Goal: Task Accomplishment & Management: Complete application form

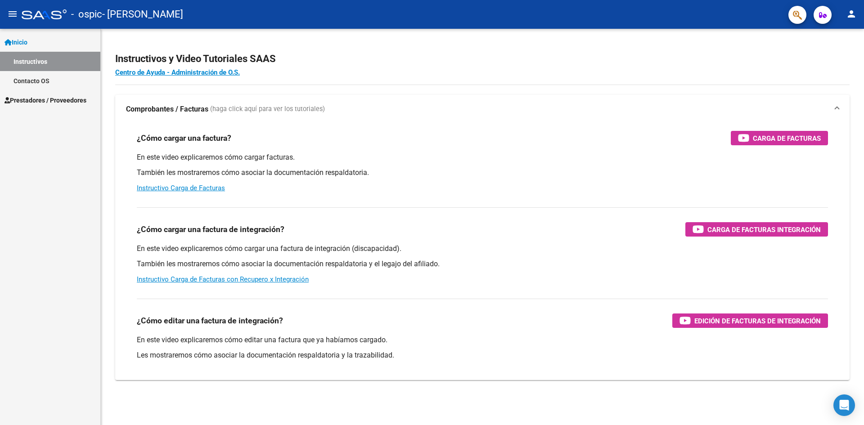
click at [853, 18] on mat-icon "person" at bounding box center [851, 14] width 11 height 11
click at [840, 30] on button "person Mi Perfil" at bounding box center [832, 38] width 55 height 22
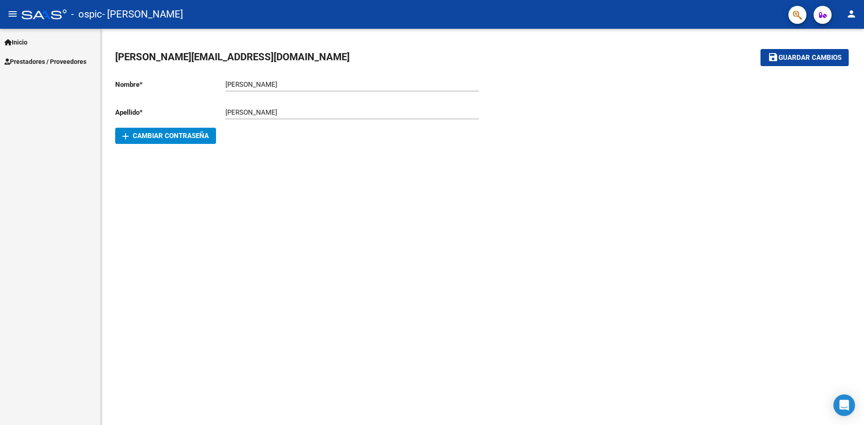
click at [848, 15] on mat-icon "person" at bounding box center [851, 14] width 11 height 11
click at [836, 65] on button "exit_to_app Salir" at bounding box center [832, 60] width 55 height 22
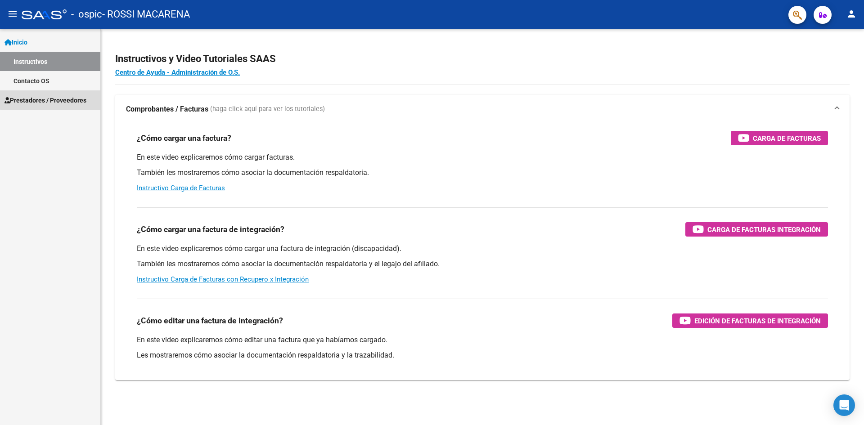
click at [63, 98] on span "Prestadores / Proveedores" at bounding box center [45, 100] width 82 height 10
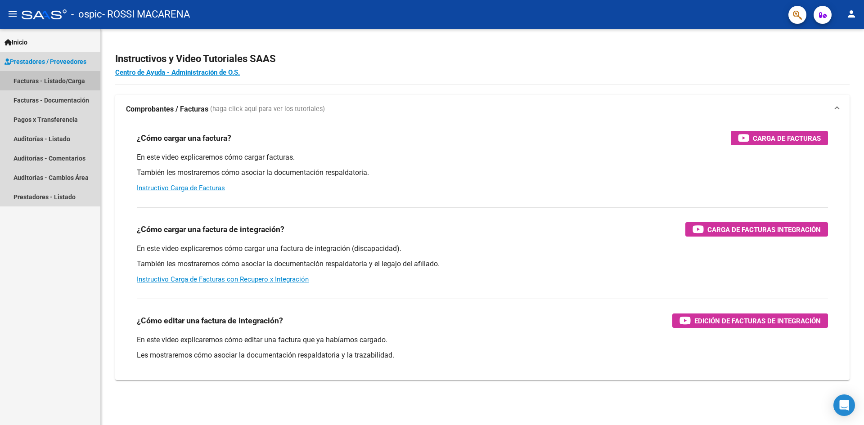
click at [71, 81] on link "Facturas - Listado/Carga" at bounding box center [50, 80] width 100 height 19
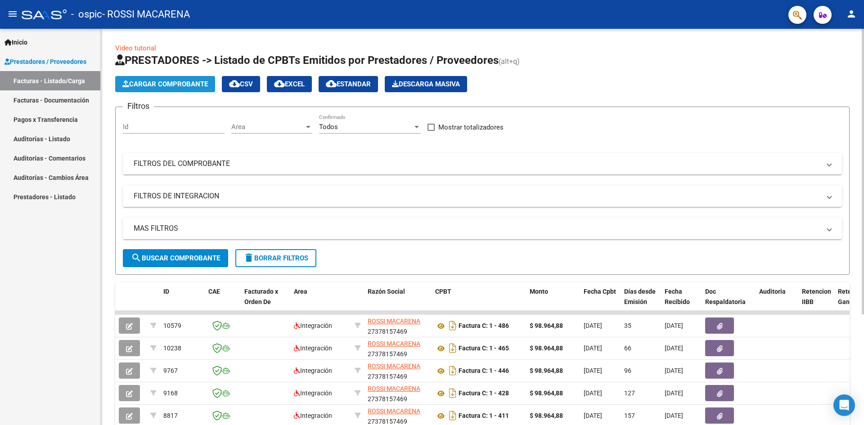
click at [176, 88] on span "Cargar Comprobante" at bounding box center [164, 84] width 85 height 8
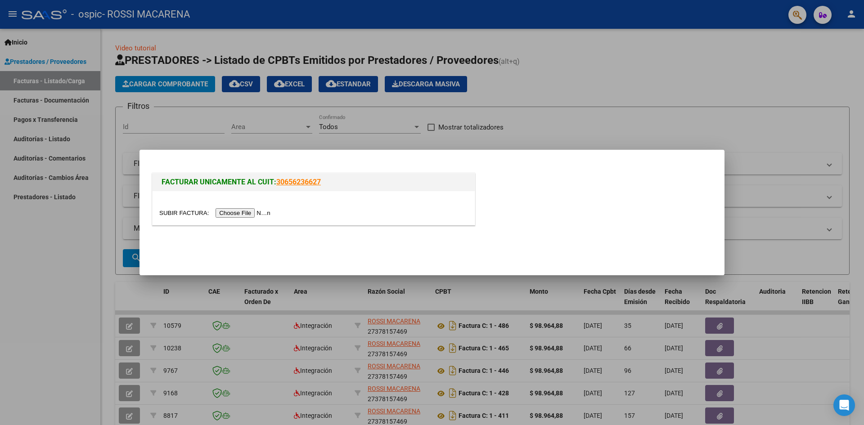
click at [245, 213] on input "file" at bounding box center [216, 212] width 114 height 9
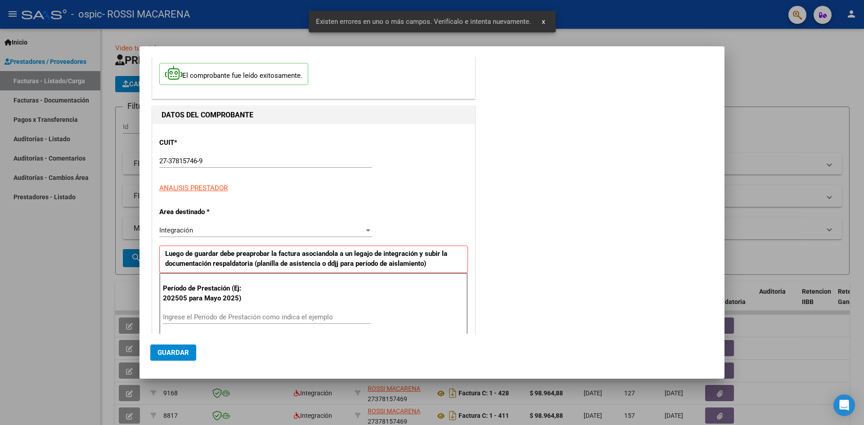
scroll to position [158, 0]
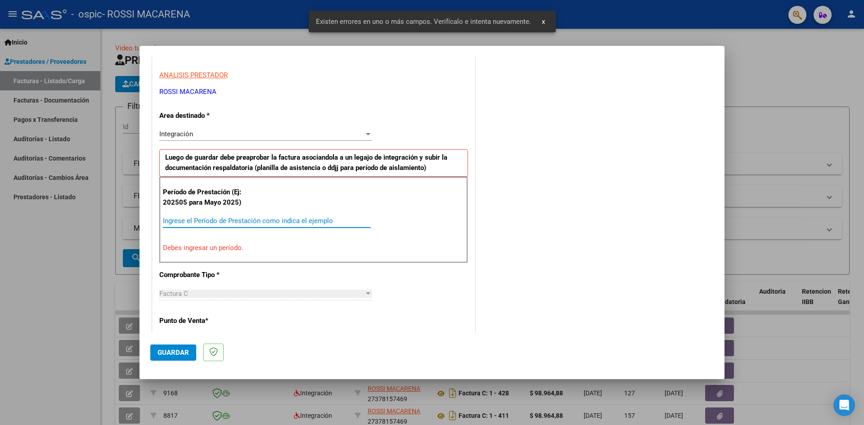
click at [215, 222] on input "Ingrese el Período de Prestación como indica el ejemplo" at bounding box center [267, 221] width 208 height 8
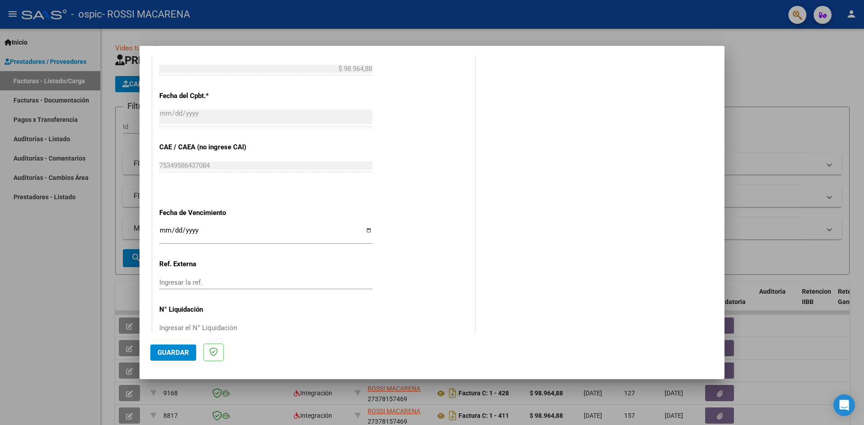
scroll to position [515, 0]
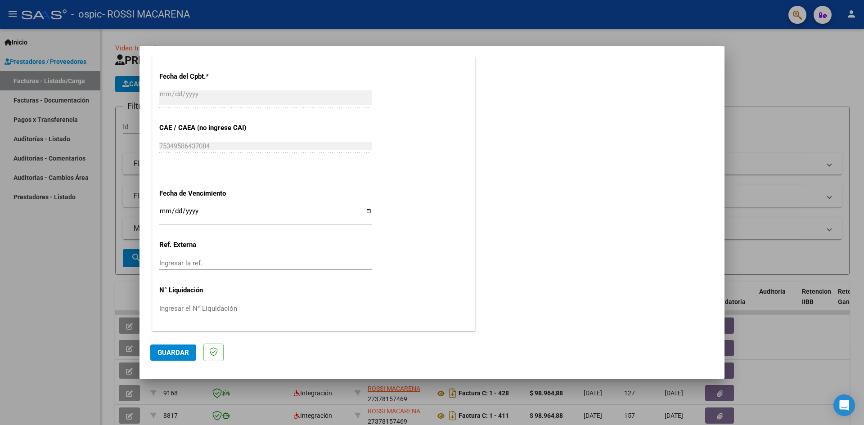
type input "202508"
click at [365, 210] on input "Ingresar la fecha" at bounding box center [265, 214] width 213 height 14
type input "[DATE]"
click at [181, 346] on button "Guardar" at bounding box center [173, 353] width 46 height 16
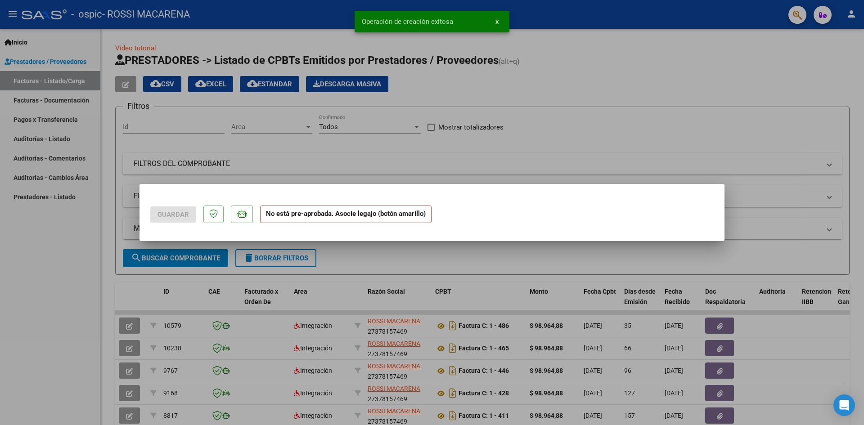
scroll to position [0, 0]
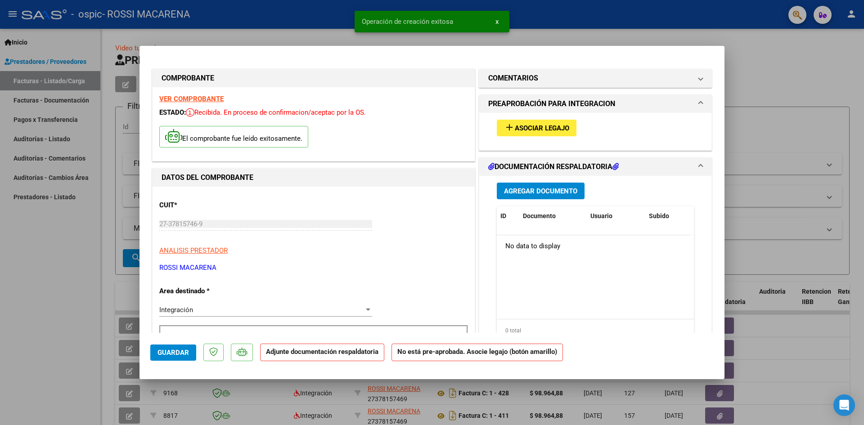
click at [531, 125] on span "Asociar Legajo" at bounding box center [542, 128] width 54 height 8
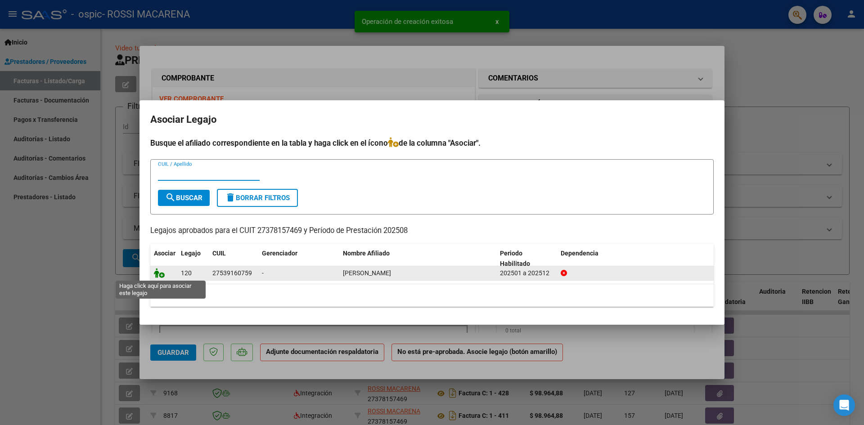
click at [160, 276] on icon at bounding box center [159, 273] width 11 height 10
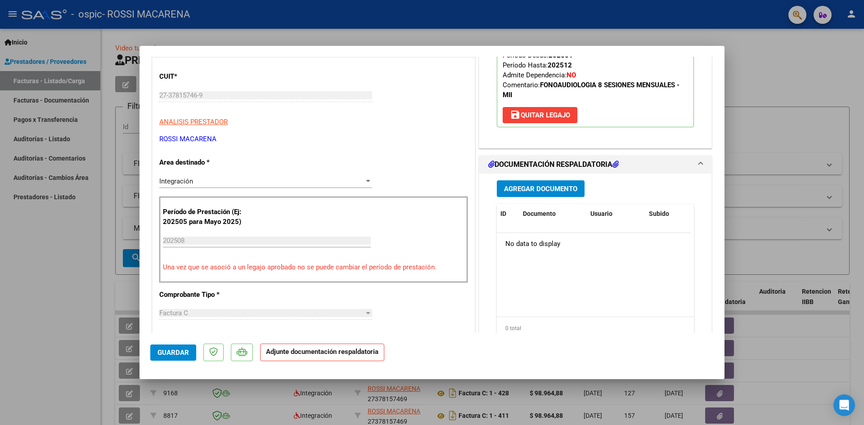
scroll to position [135, 0]
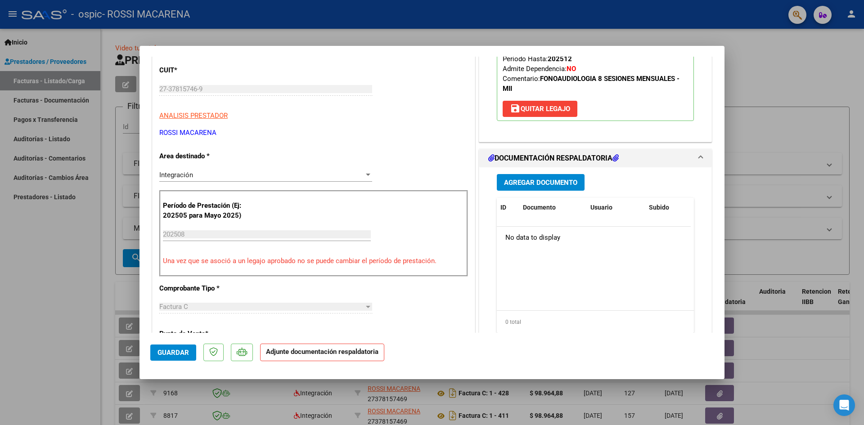
click at [532, 182] on span "Agregar Documento" at bounding box center [540, 183] width 73 height 8
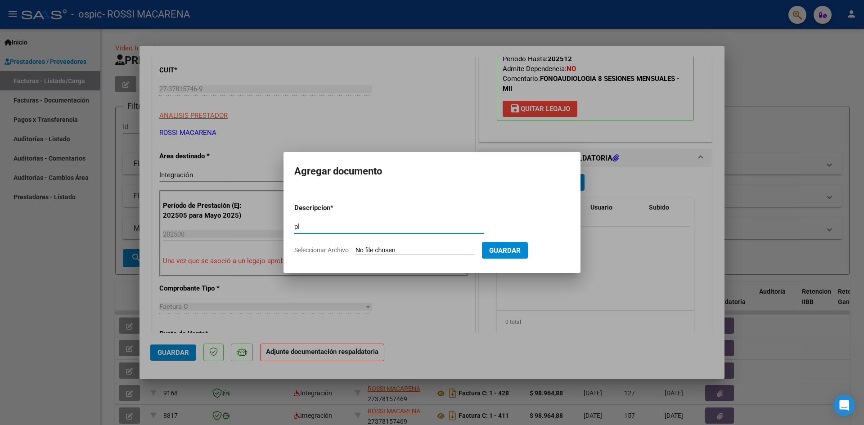
type input "p"
type input "PLANILLA DE ASISTENCIA"
click at [390, 250] on input "Seleccionar Archivo" at bounding box center [414, 250] width 119 height 9
type input "C:\fakepath\27378157469_011_00001_00000506.pdf"
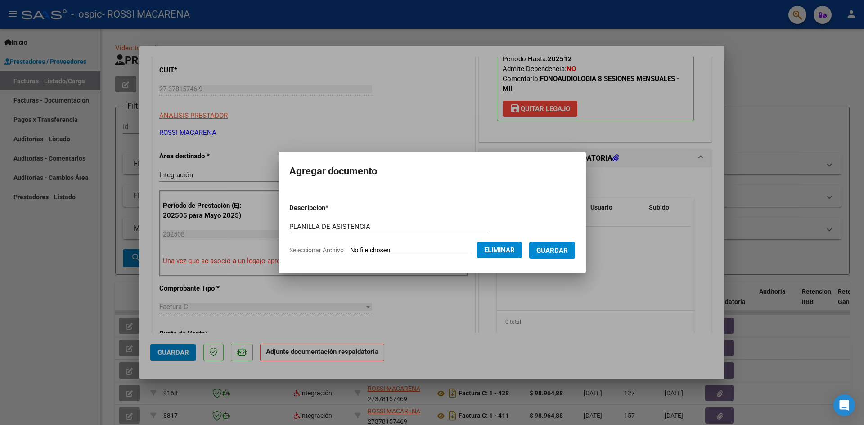
click at [438, 245] on form "Descripcion * PLANILLA DE ASISTENCIA Escriba aquí una descripcion Seleccionar A…" at bounding box center [432, 229] width 286 height 66
click at [510, 246] on span "Eliminar" at bounding box center [499, 250] width 31 height 8
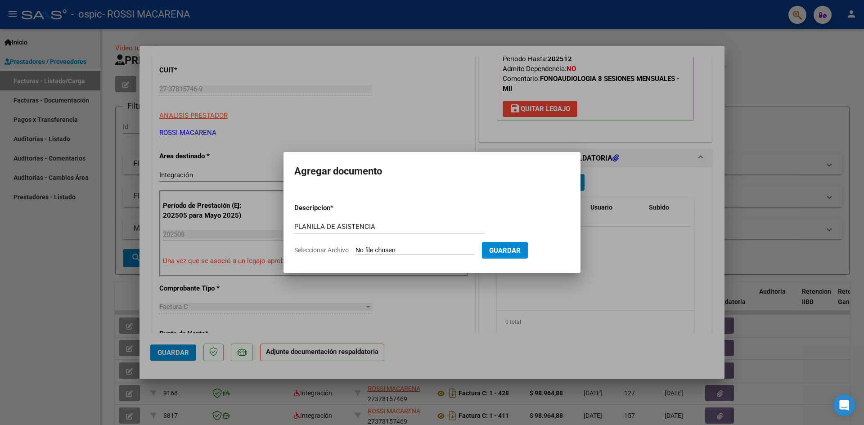
click at [407, 250] on input "Seleccionar Archivo" at bounding box center [414, 250] width 119 height 9
type input "C:\fakepath\FONO PLANILLA.pdf"
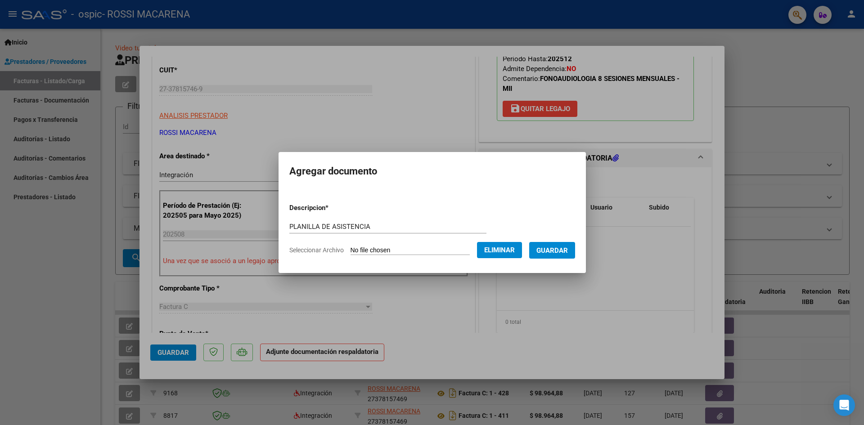
click at [562, 251] on span "Guardar" at bounding box center [551, 250] width 31 height 8
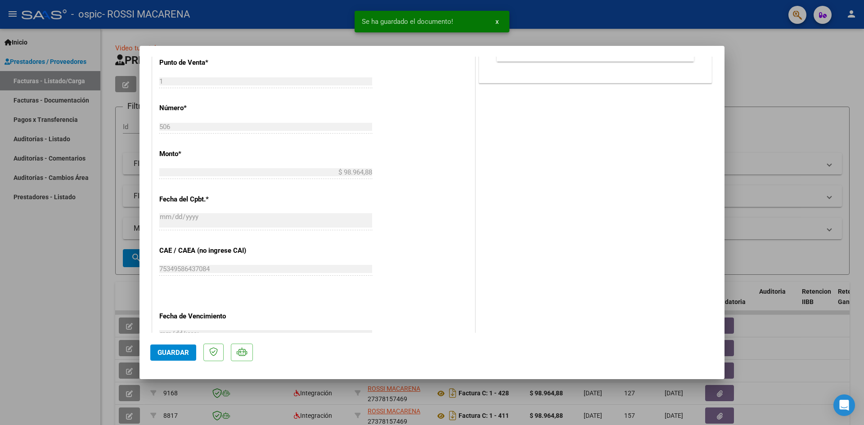
scroll to position [450, 0]
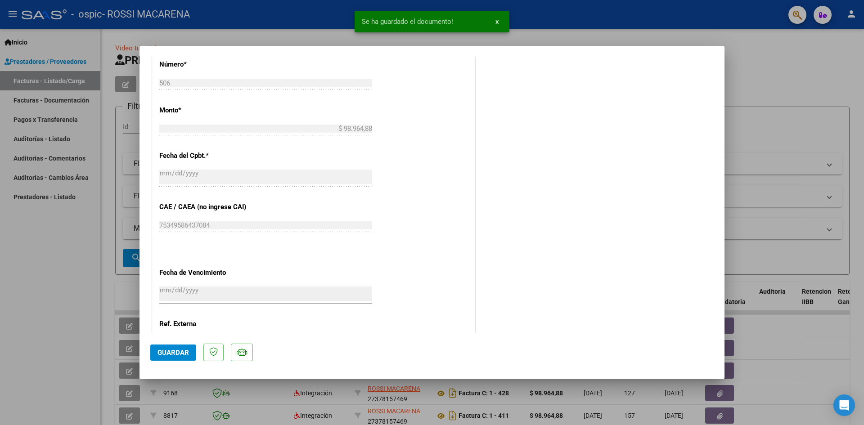
click at [181, 351] on span "Guardar" at bounding box center [172, 353] width 31 height 8
click at [792, 76] on div at bounding box center [432, 212] width 864 height 425
type input "$ 0,00"
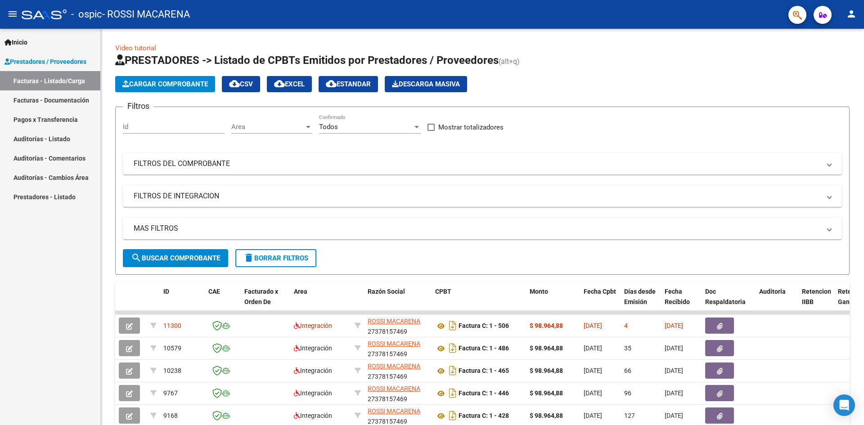
click at [854, 18] on mat-icon "person" at bounding box center [851, 14] width 11 height 11
click at [851, 60] on button "exit_to_app Salir" at bounding box center [832, 60] width 55 height 22
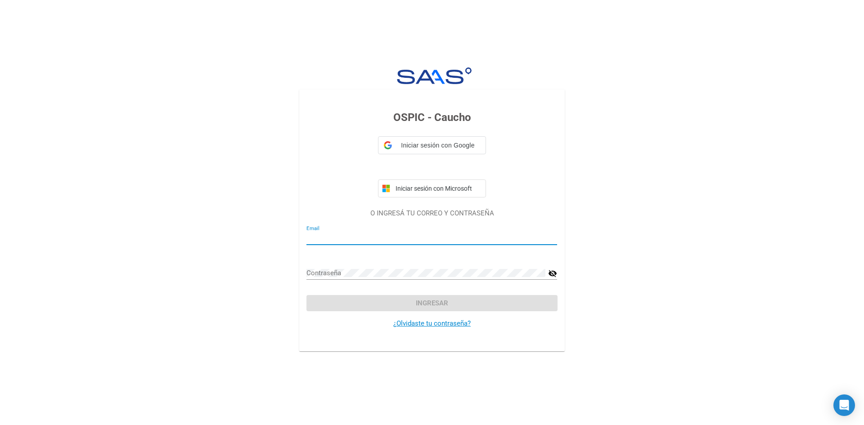
type input "macarena.rossi.94@gmail.com"
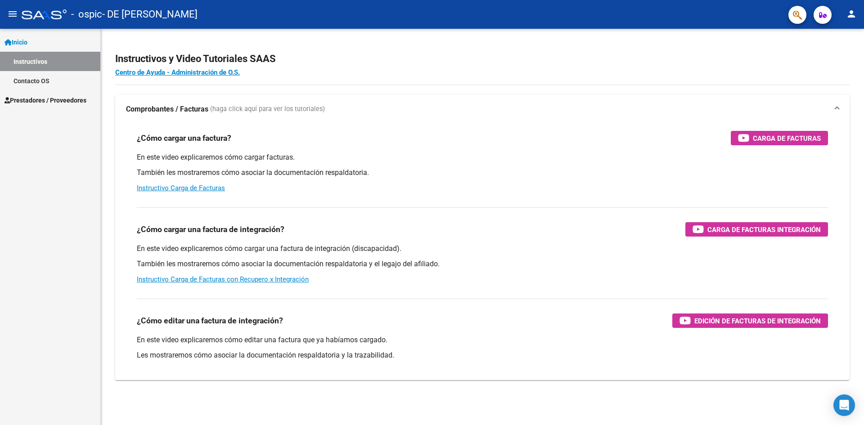
click at [28, 98] on span "Prestadores / Proveedores" at bounding box center [45, 100] width 82 height 10
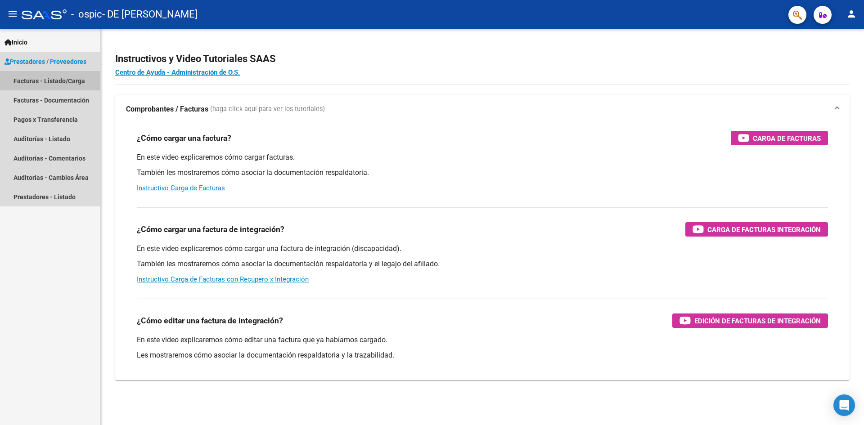
click at [47, 81] on link "Facturas - Listado/Carga" at bounding box center [50, 80] width 100 height 19
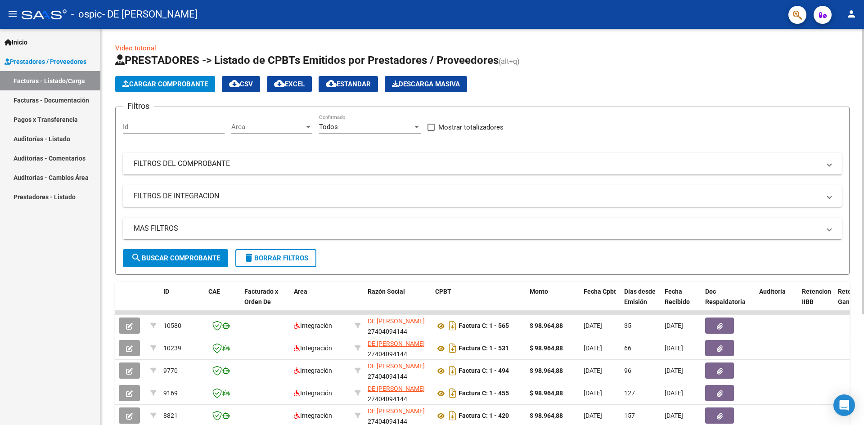
click at [180, 85] on span "Cargar Comprobante" at bounding box center [164, 84] width 85 height 8
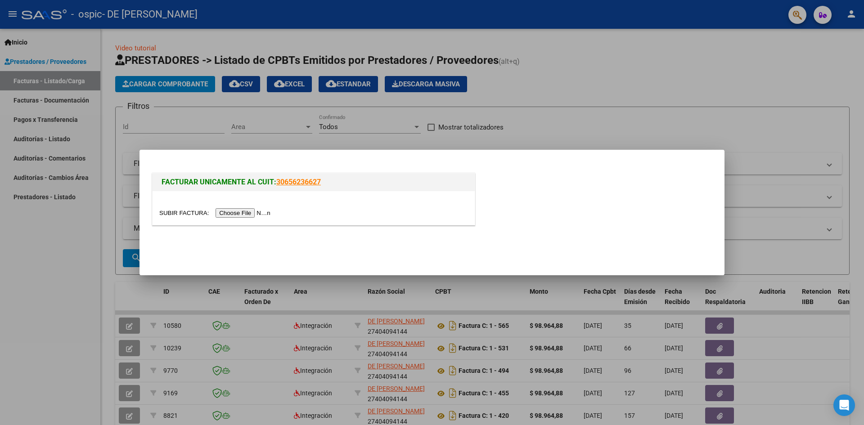
click at [256, 210] on input "file" at bounding box center [216, 212] width 114 height 9
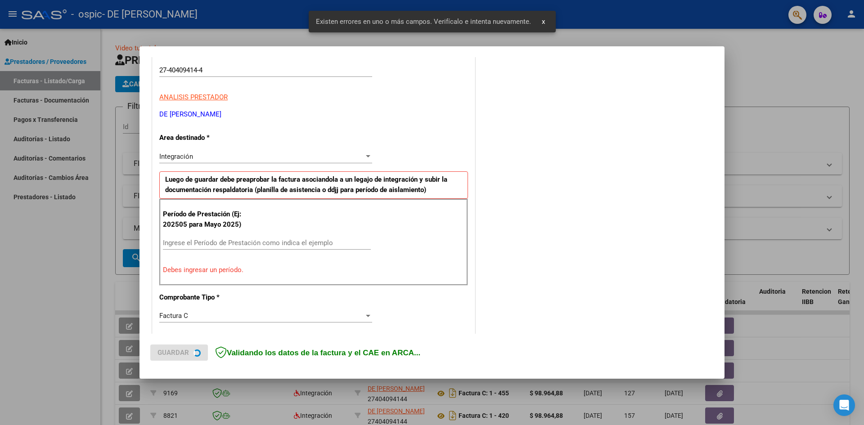
scroll to position [158, 0]
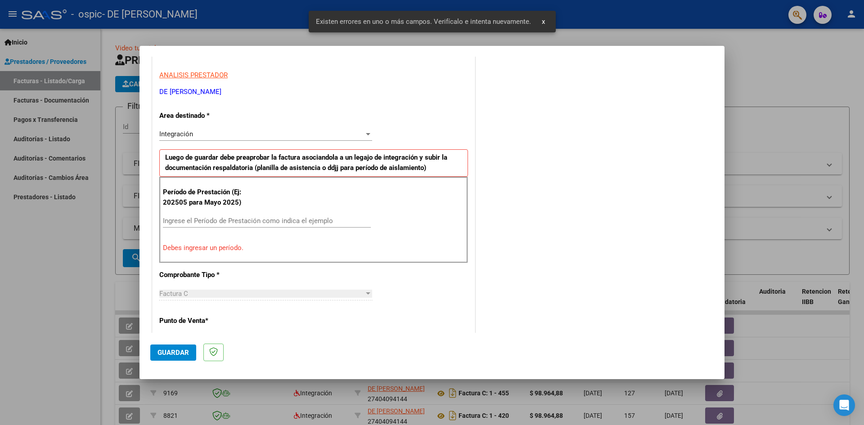
click at [198, 223] on input "Ingrese el Período de Prestación como indica el ejemplo" at bounding box center [267, 221] width 208 height 8
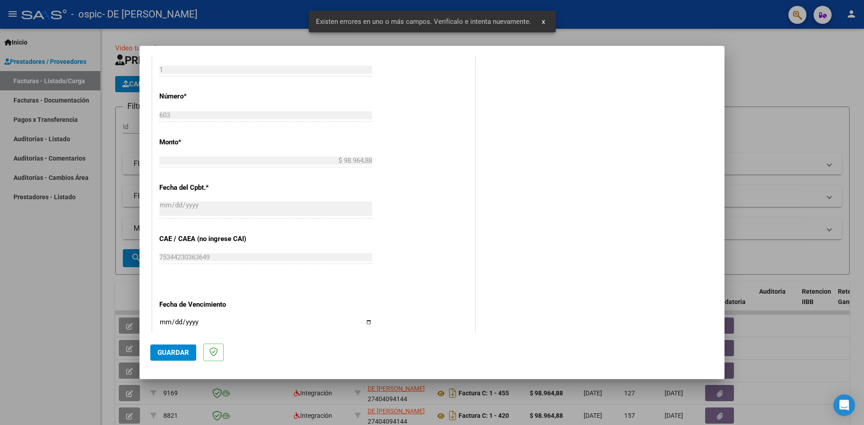
scroll to position [515, 0]
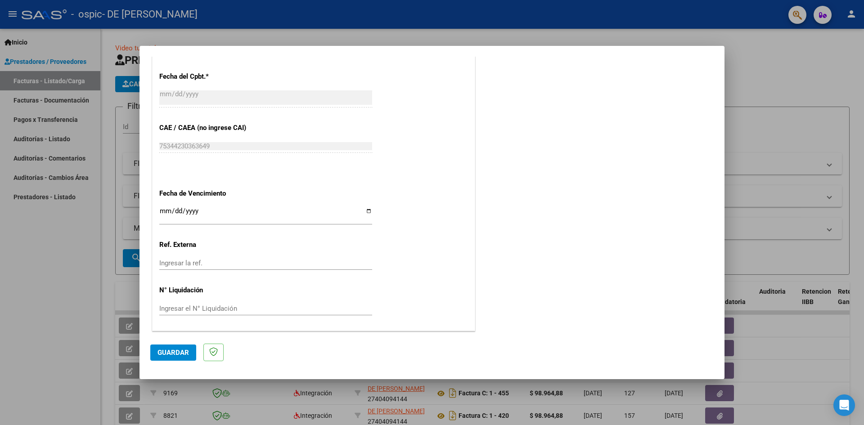
type input "202508"
click at [364, 209] on input "Ingresar la fecha" at bounding box center [265, 214] width 213 height 14
type input "[DATE]"
click at [177, 350] on span "Guardar" at bounding box center [172, 353] width 31 height 8
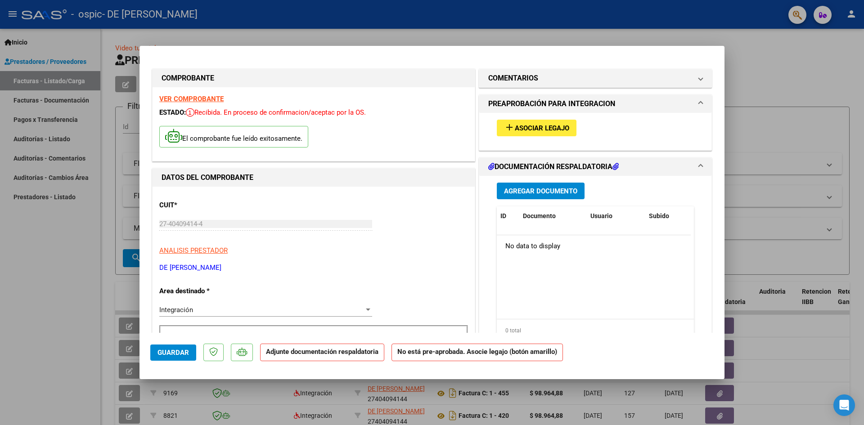
click at [544, 135] on button "add Asociar Legajo" at bounding box center [537, 128] width 80 height 17
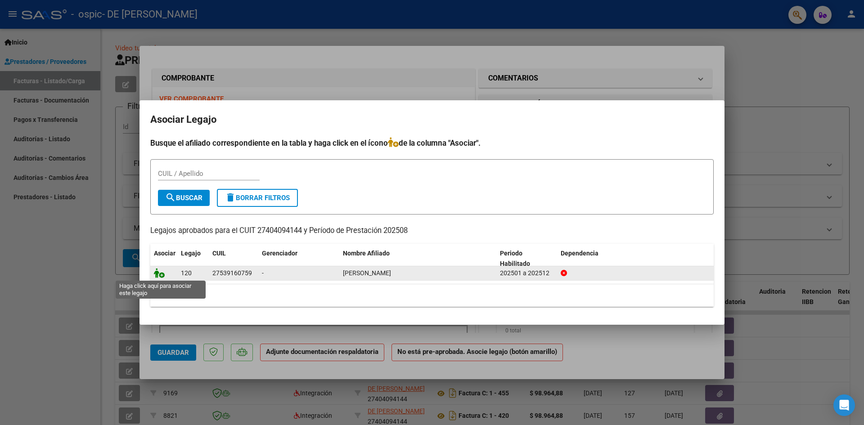
click at [161, 270] on icon at bounding box center [159, 273] width 11 height 10
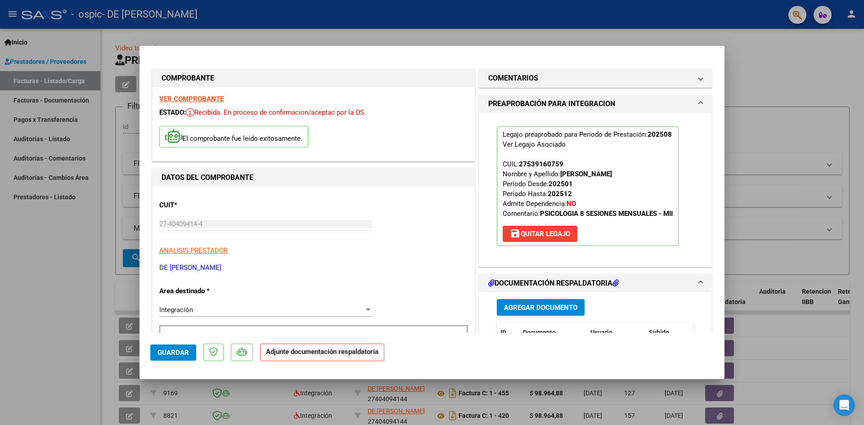
click at [532, 309] on span "Agregar Documento" at bounding box center [540, 308] width 73 height 8
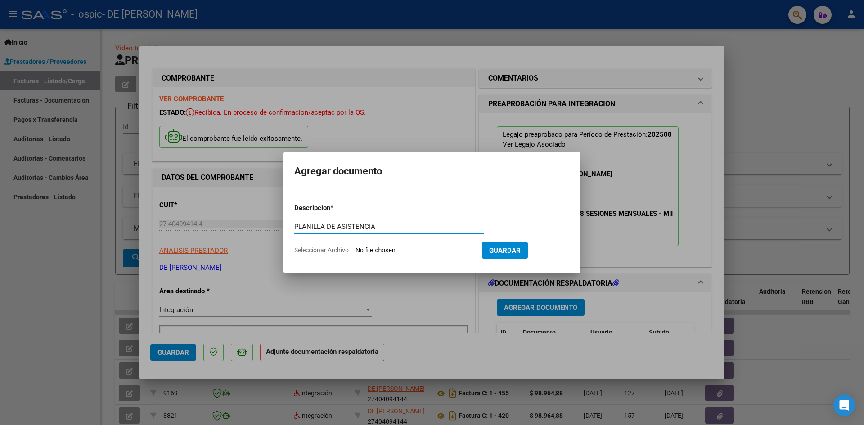
type input "PLANILLA DE ASISTENCIA"
click at [389, 252] on input "Seleccionar Archivo" at bounding box center [414, 250] width 119 height 9
type input "C:\fakepath\PS PLANILLA.pdf"
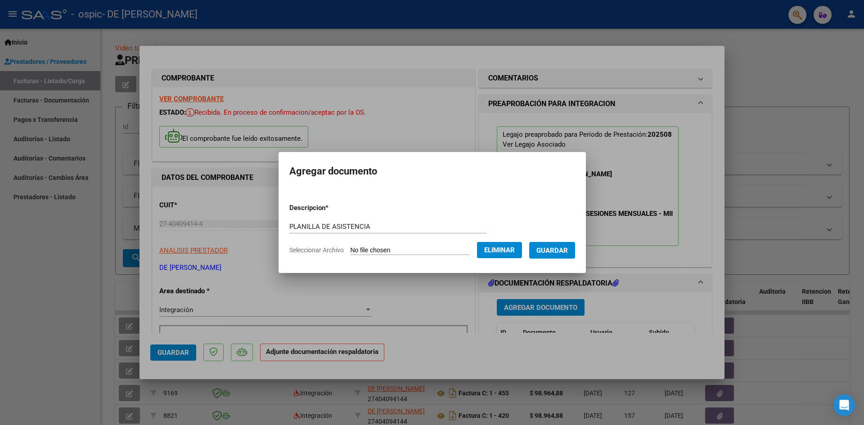
click at [568, 247] on span "Guardar" at bounding box center [551, 250] width 31 height 8
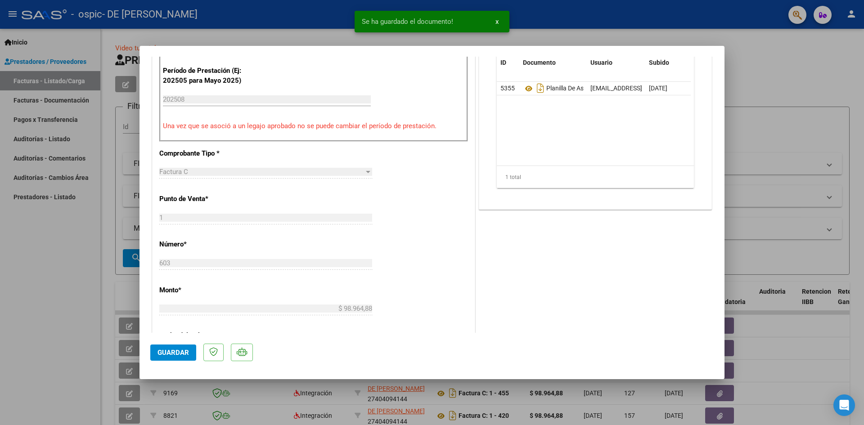
scroll to position [360, 0]
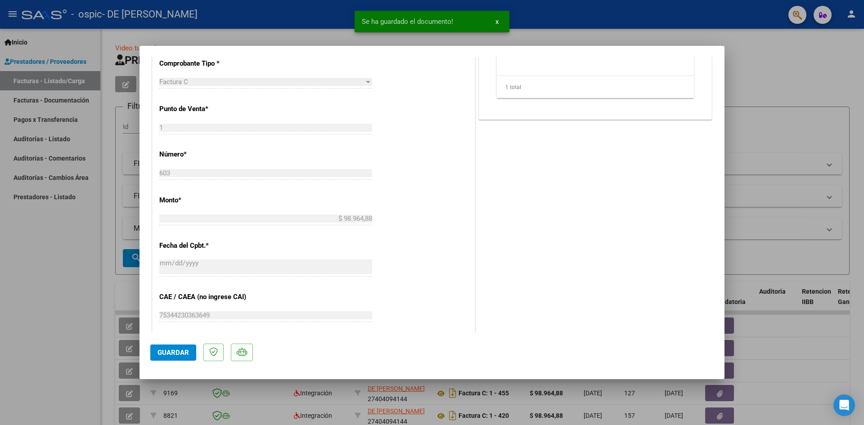
click at [180, 350] on span "Guardar" at bounding box center [172, 353] width 31 height 8
click at [815, 88] on div at bounding box center [432, 212] width 864 height 425
type input "$ 0,00"
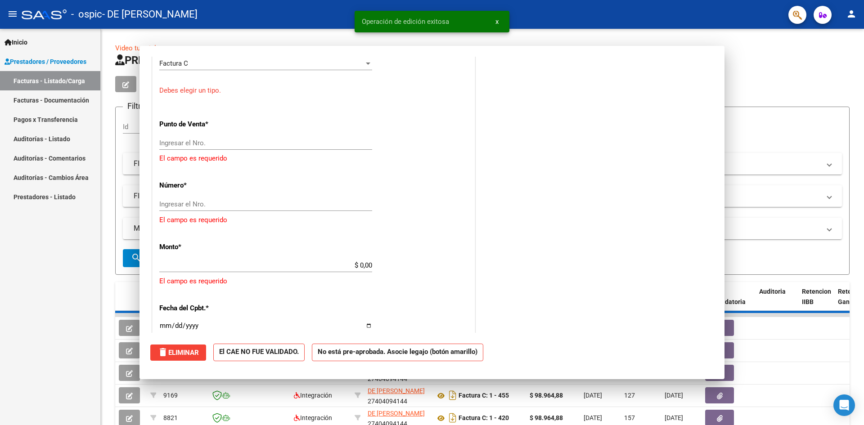
scroll to position [341, 0]
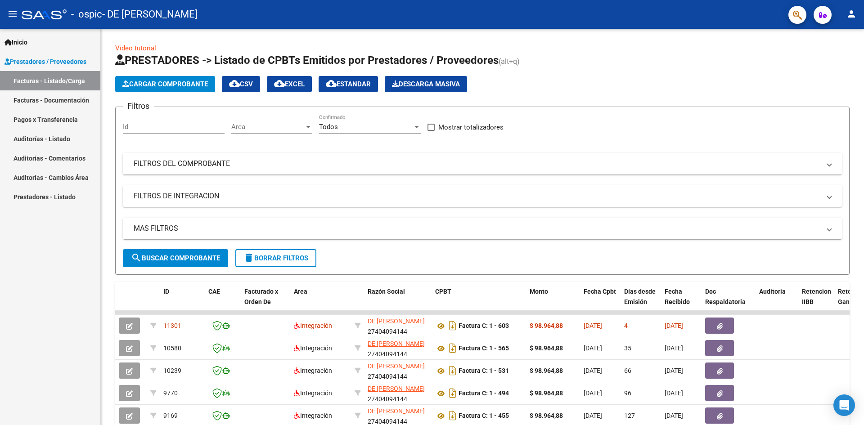
click at [853, 15] on mat-icon "person" at bounding box center [851, 14] width 11 height 11
click at [841, 34] on button "person Mi Perfil" at bounding box center [832, 38] width 55 height 22
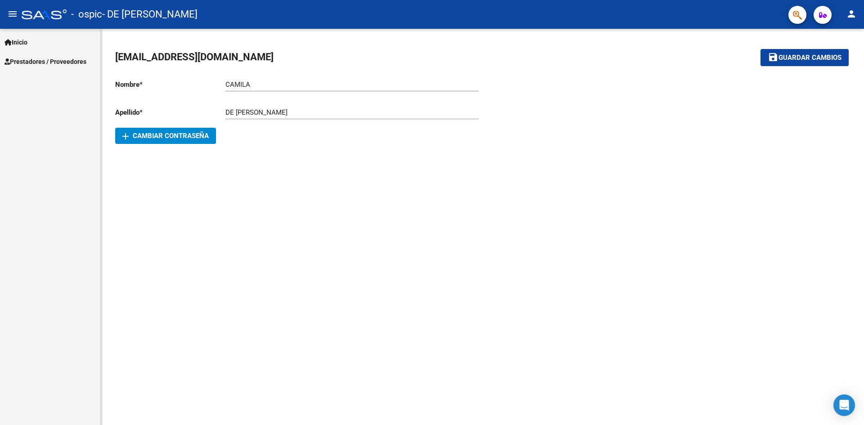
click at [851, 11] on mat-icon "person" at bounding box center [851, 14] width 11 height 11
click at [833, 55] on button "exit_to_app Salir" at bounding box center [832, 60] width 55 height 22
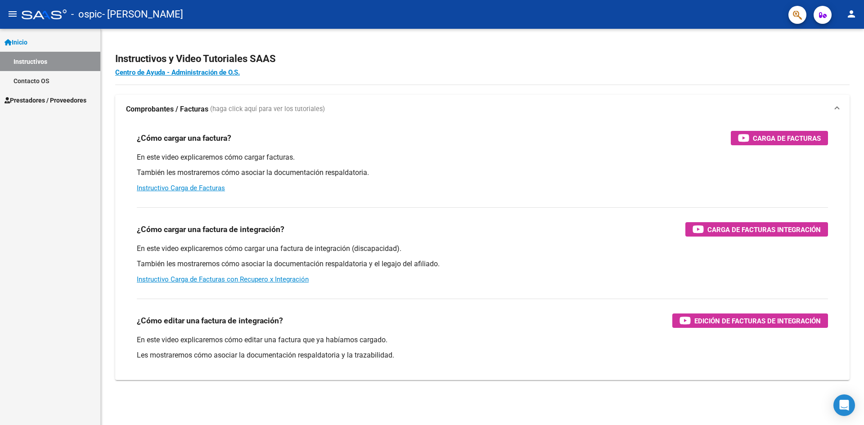
click at [57, 100] on span "Prestadores / Proveedores" at bounding box center [45, 100] width 82 height 10
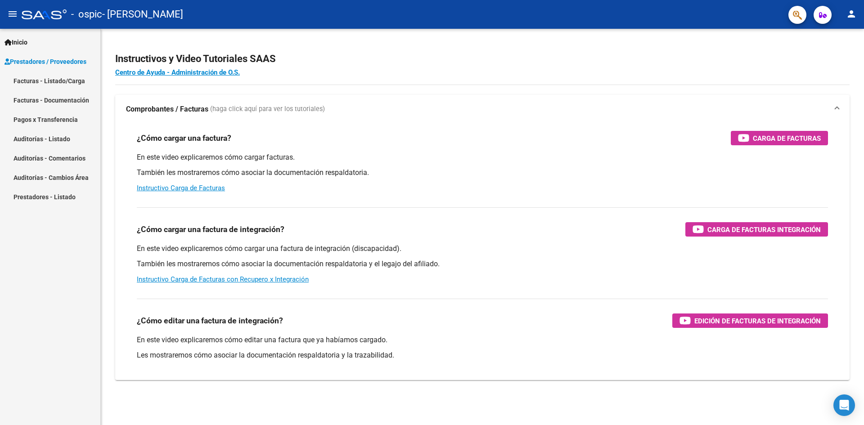
click at [78, 82] on link "Facturas - Listado/Carga" at bounding box center [50, 80] width 100 height 19
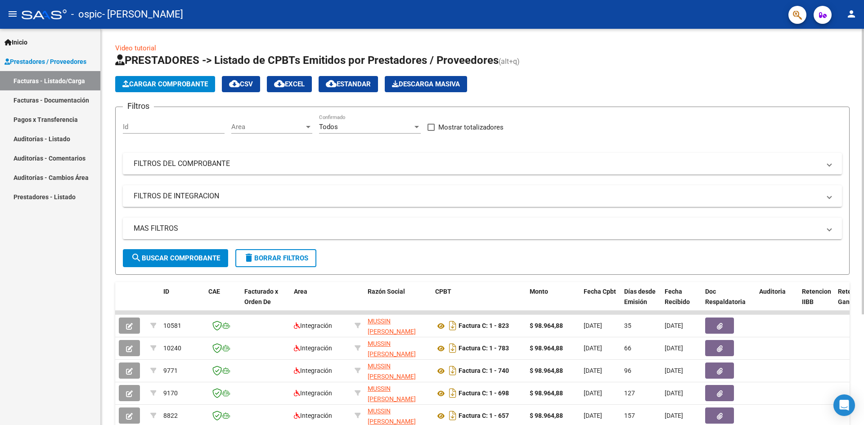
click at [148, 78] on button "Cargar Comprobante" at bounding box center [165, 84] width 100 height 16
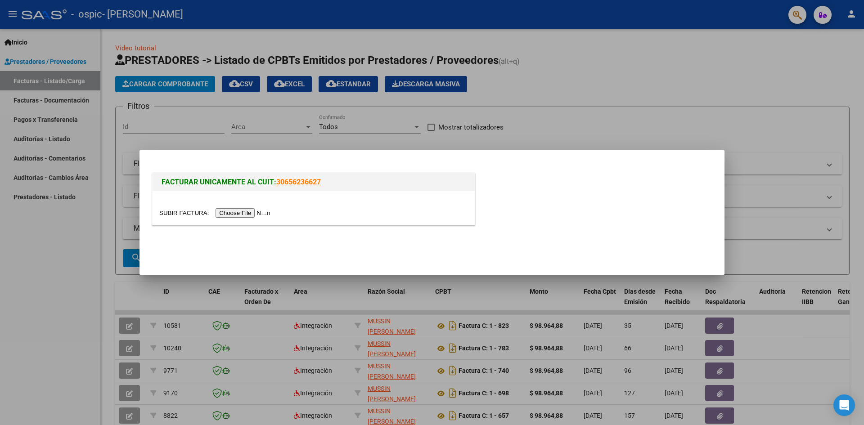
click at [251, 210] on input "file" at bounding box center [216, 212] width 114 height 9
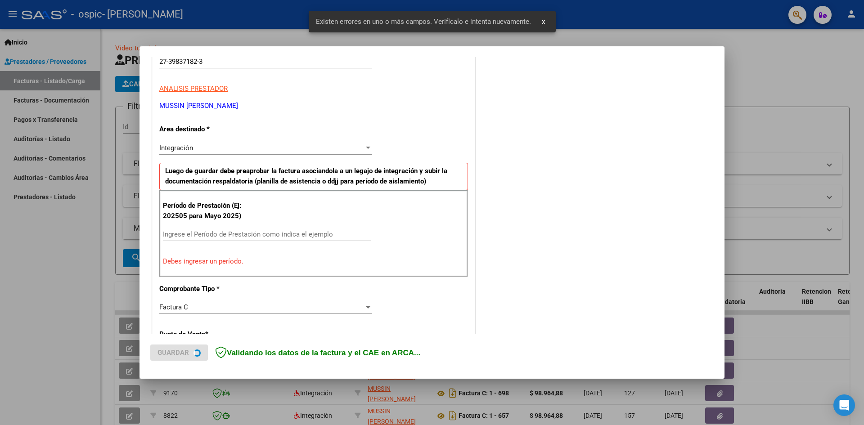
scroll to position [158, 0]
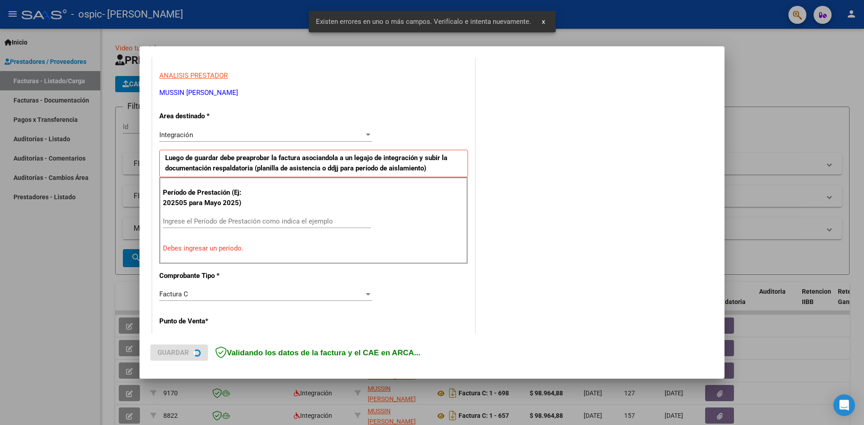
click at [222, 216] on div "Ingrese el Período de Prestación como indica el ejemplo" at bounding box center [267, 221] width 208 height 13
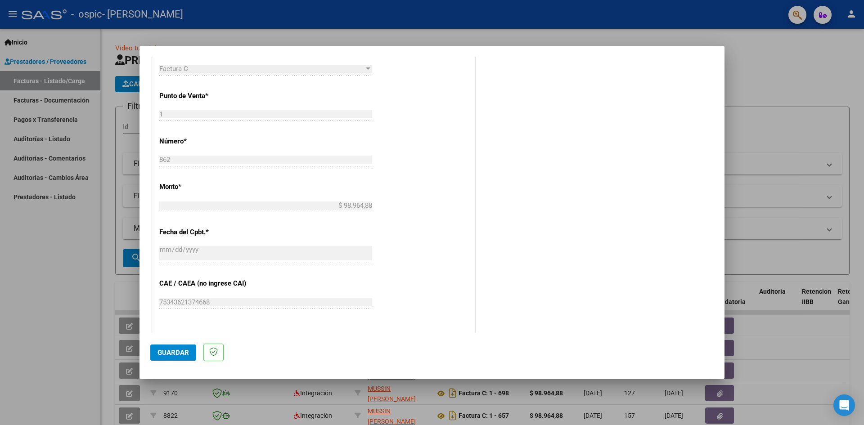
scroll to position [518, 0]
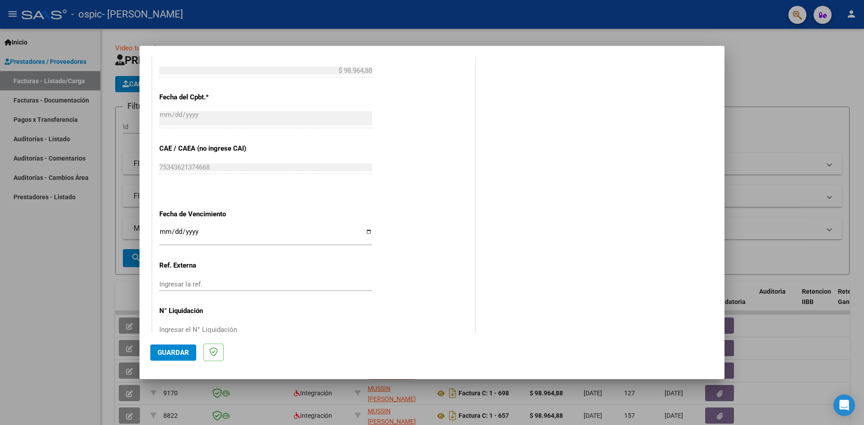
type input "202808"
click at [367, 234] on input "Ingresar la fecha" at bounding box center [265, 235] width 213 height 14
type input "2025-09-30"
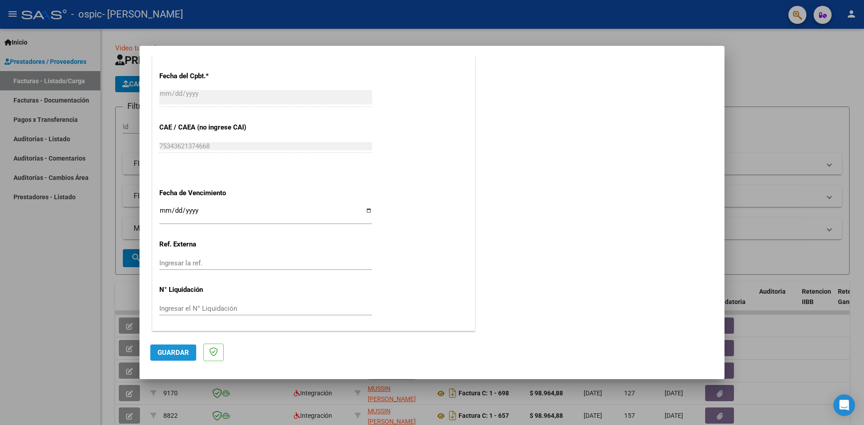
click at [161, 355] on span "Guardar" at bounding box center [172, 353] width 31 height 8
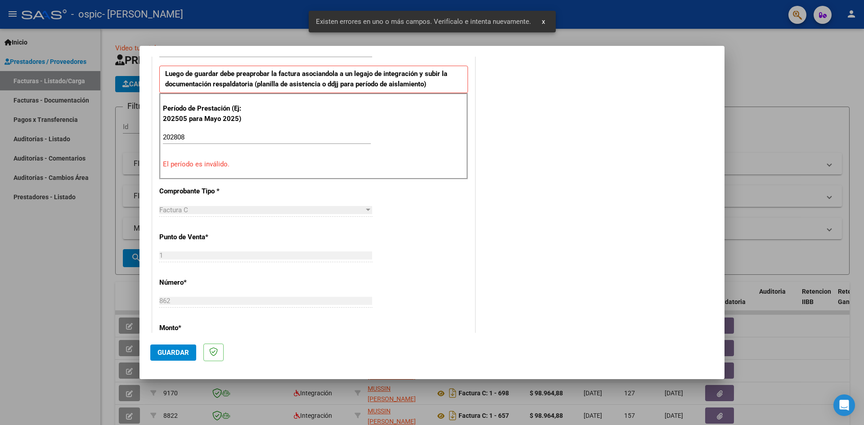
scroll to position [175, 0]
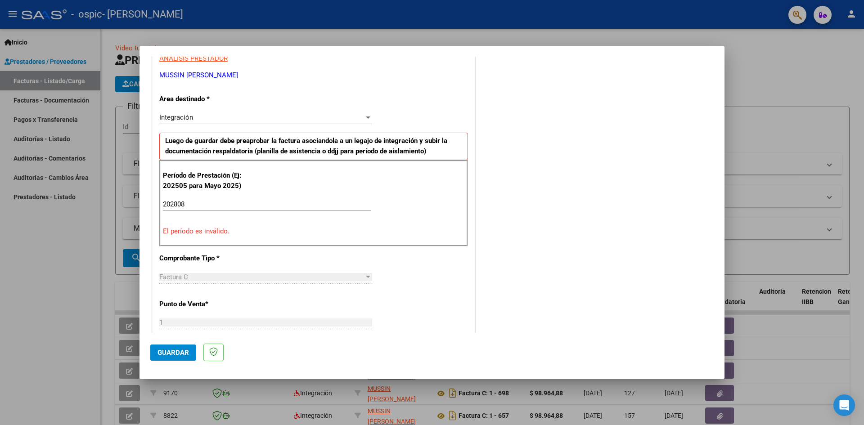
click at [251, 202] on input "202808" at bounding box center [267, 204] width 208 height 8
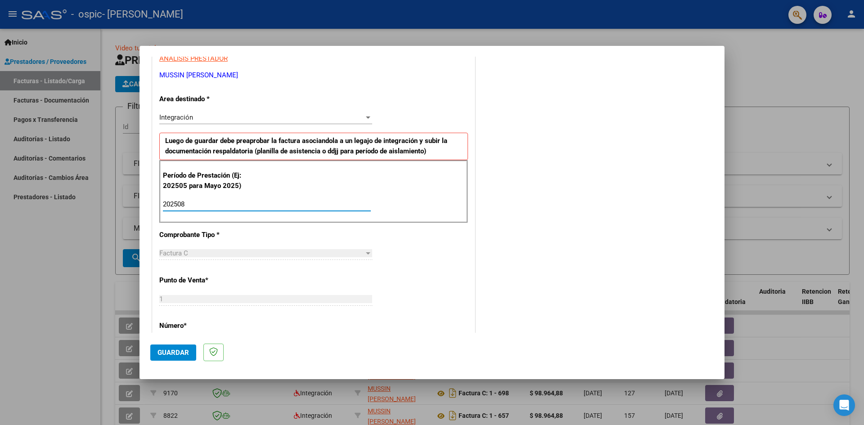
type input "202508"
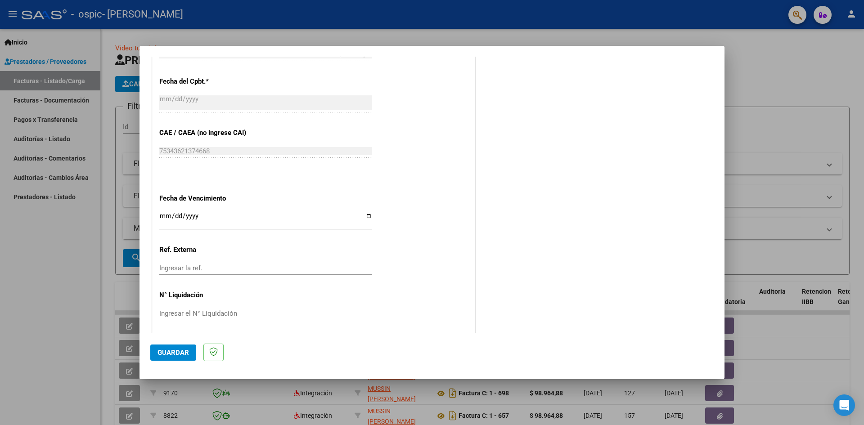
scroll to position [515, 0]
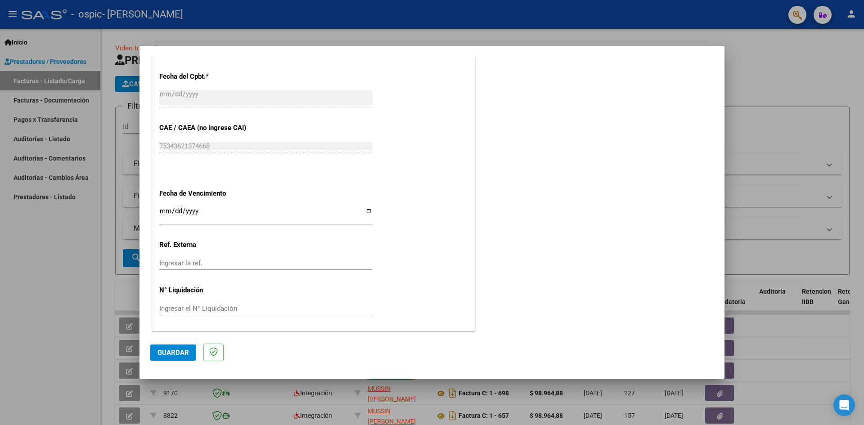
click at [182, 345] on button "Guardar" at bounding box center [173, 353] width 46 height 16
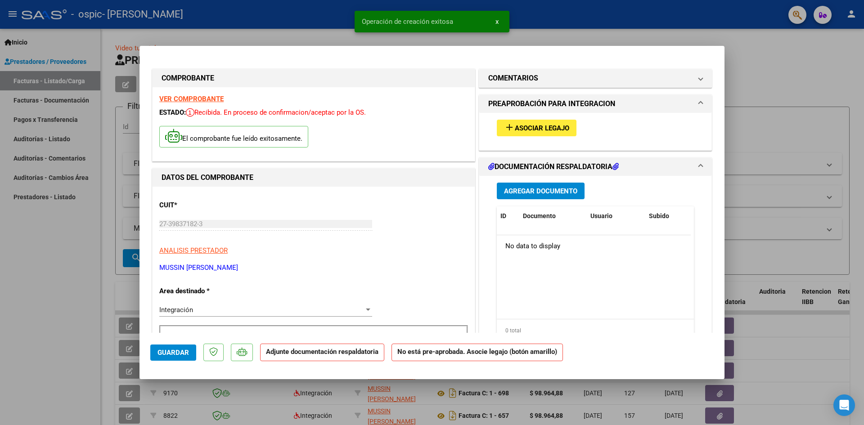
click at [520, 125] on span "Asociar Legajo" at bounding box center [542, 128] width 54 height 8
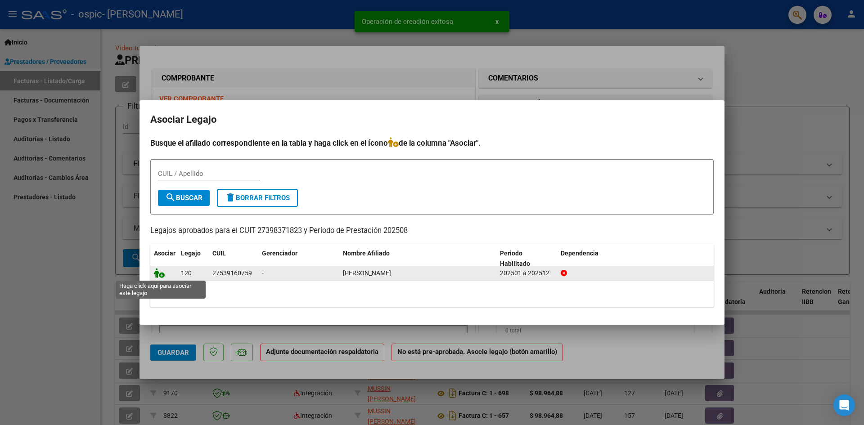
click at [161, 271] on icon at bounding box center [159, 273] width 11 height 10
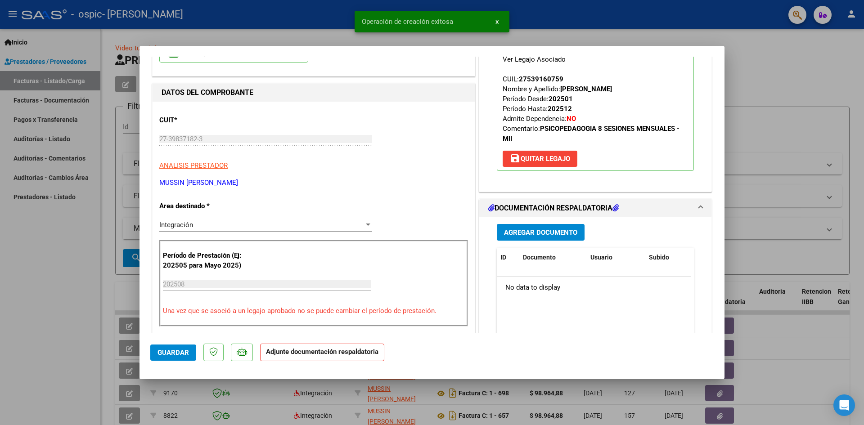
scroll to position [90, 0]
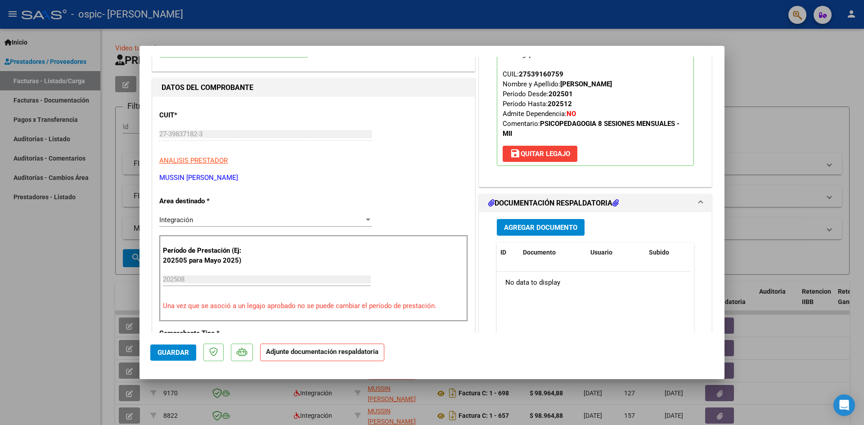
click at [524, 219] on button "Agregar Documento" at bounding box center [541, 227] width 88 height 17
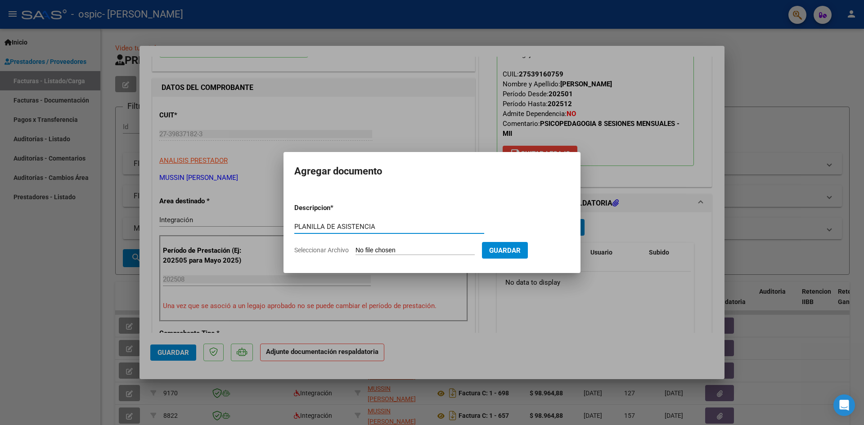
type input "PLANILLA DE ASISTENCIA"
click at [414, 246] on input "Seleccionar Archivo" at bounding box center [414, 250] width 119 height 9
type input "C:\fakepath\PSP PLANILLA.pdf"
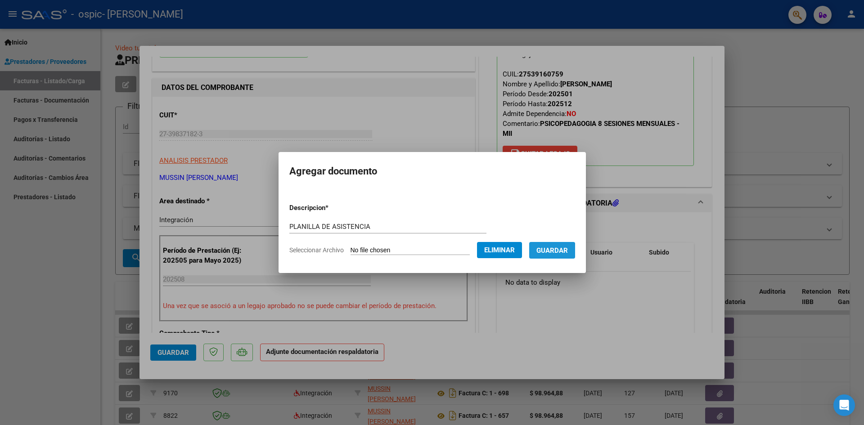
click at [547, 251] on span "Guardar" at bounding box center [551, 250] width 31 height 8
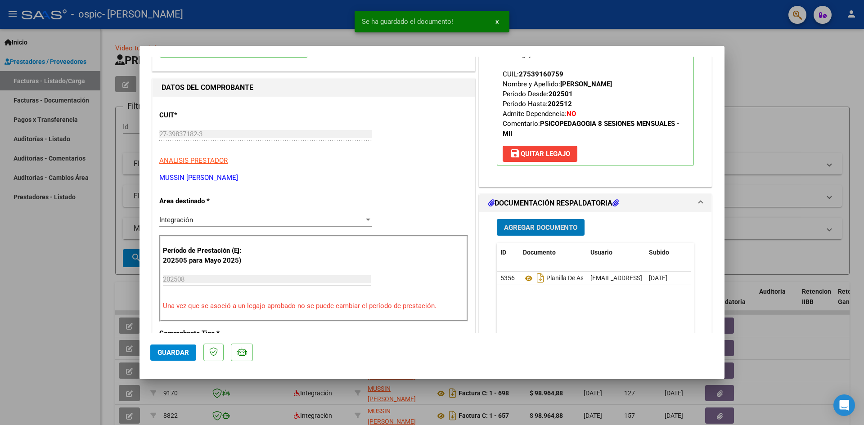
click at [804, 63] on div at bounding box center [432, 212] width 864 height 425
type input "$ 0,00"
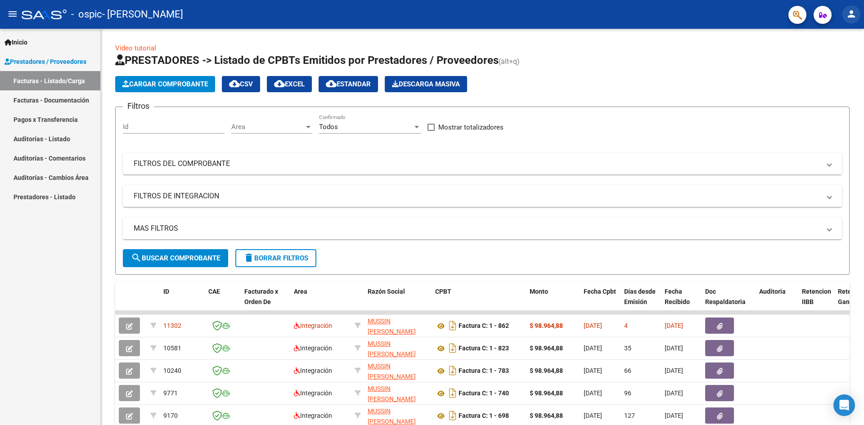
click at [844, 17] on button "person" at bounding box center [851, 14] width 18 height 18
click at [819, 67] on button "exit_to_app Salir" at bounding box center [832, 60] width 55 height 22
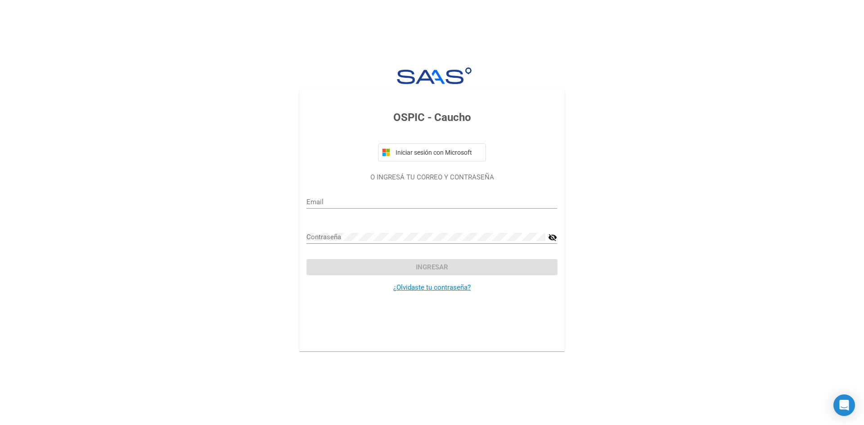
type input "mussinrosario@gmail.com"
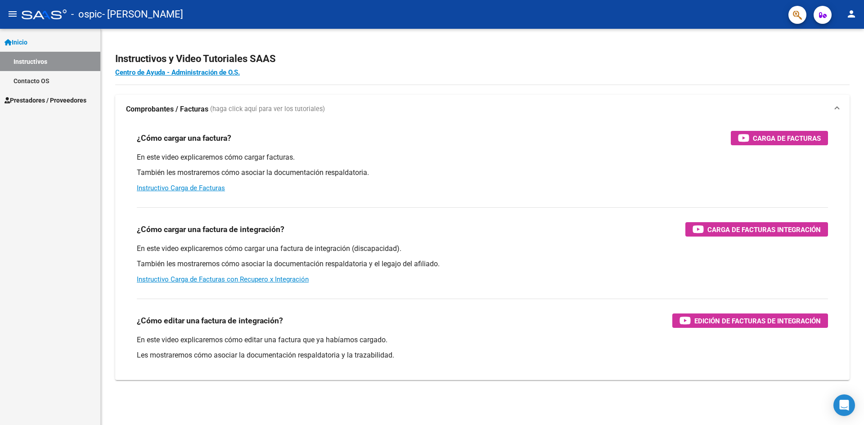
click at [49, 93] on link "Prestadores / Proveedores" at bounding box center [50, 99] width 100 height 19
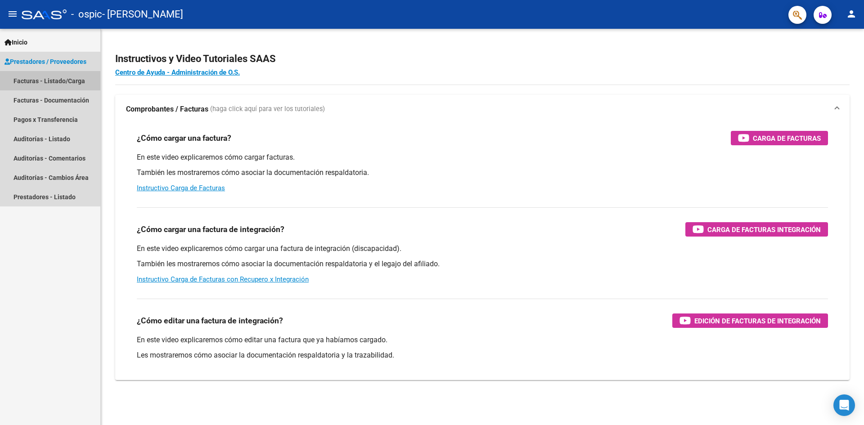
click at [58, 81] on link "Facturas - Listado/Carga" at bounding box center [50, 80] width 100 height 19
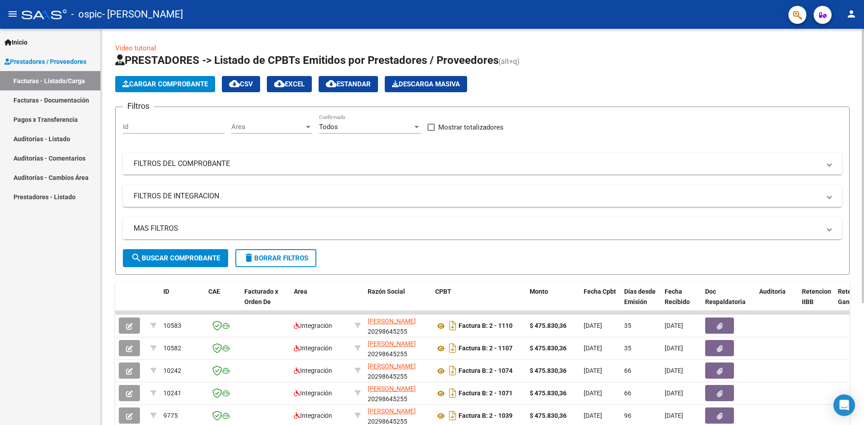
click at [161, 86] on span "Cargar Comprobante" at bounding box center [164, 84] width 85 height 8
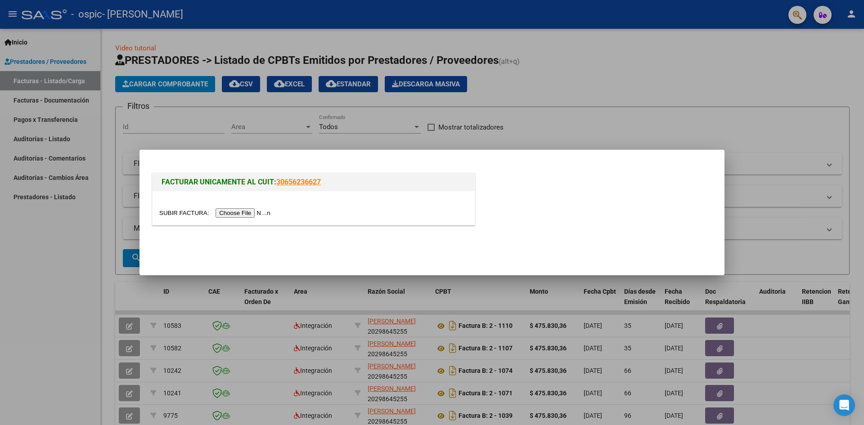
click at [259, 212] on input "file" at bounding box center [216, 212] width 114 height 9
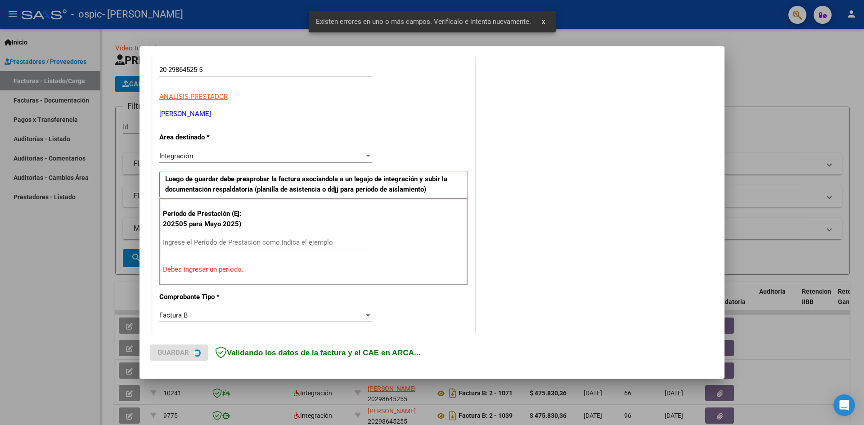
scroll to position [158, 0]
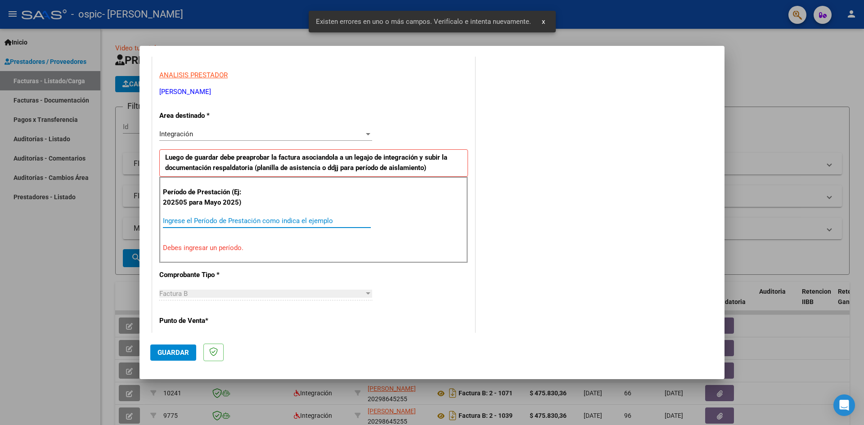
click at [242, 223] on input "Ingrese el Período de Prestación como indica el ejemplo" at bounding box center [267, 221] width 208 height 8
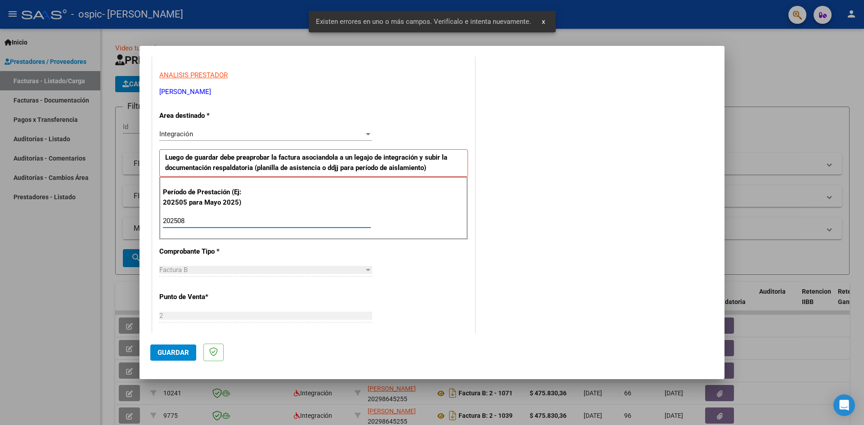
type input "202508"
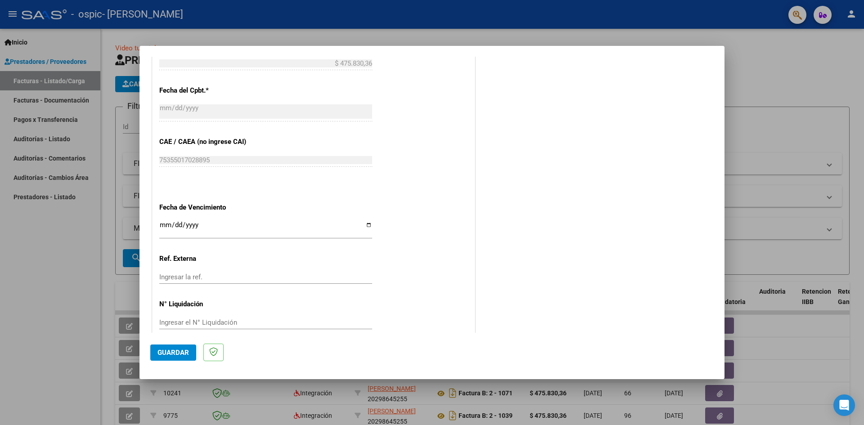
scroll to position [515, 0]
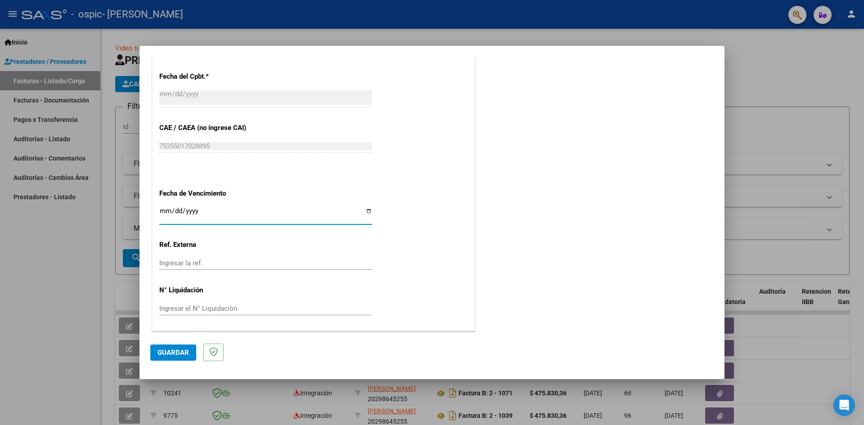
click at [366, 208] on input "Ingresar la fecha" at bounding box center [265, 214] width 213 height 14
type input "[DATE]"
click at [170, 349] on span "Guardar" at bounding box center [172, 353] width 31 height 8
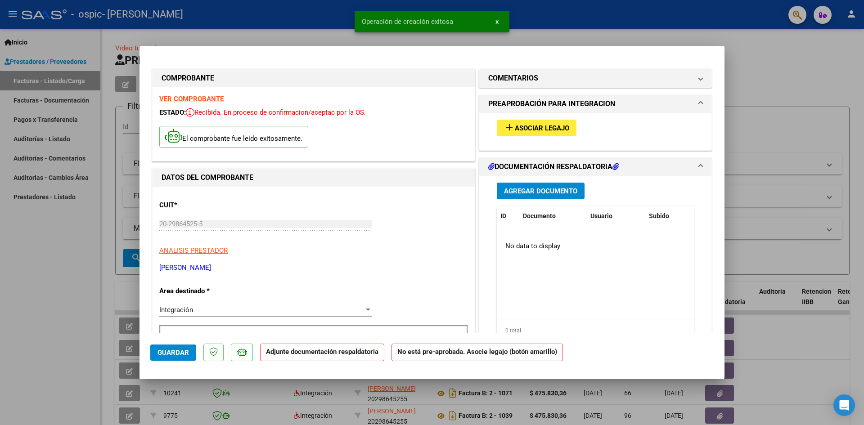
click at [555, 121] on button "add Asociar Legajo" at bounding box center [537, 128] width 80 height 17
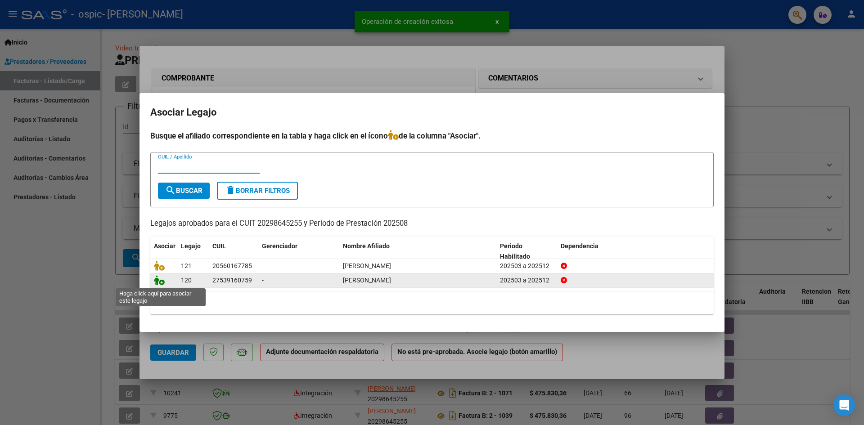
click at [159, 280] on icon at bounding box center [159, 280] width 11 height 10
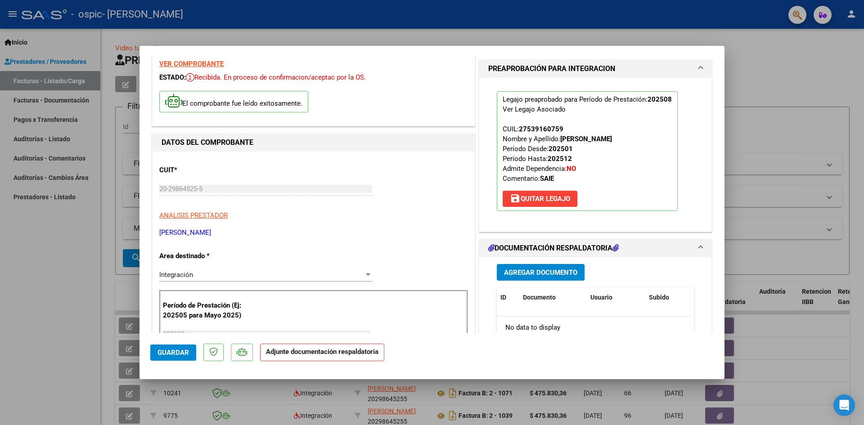
scroll to position [90, 0]
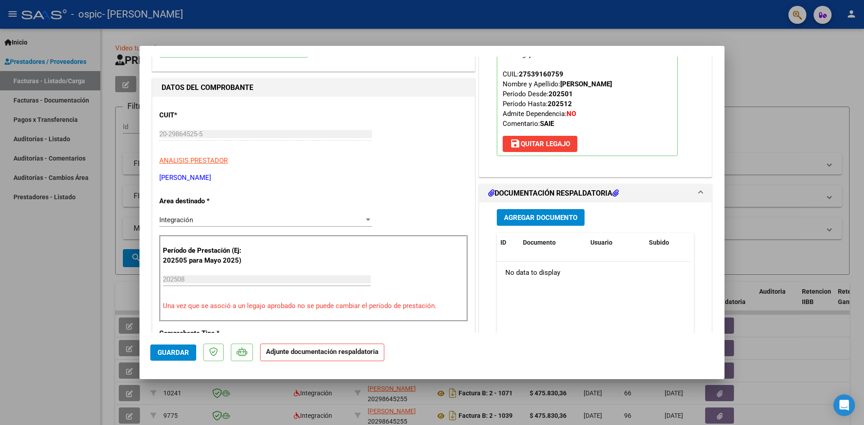
click at [555, 216] on span "Agregar Documento" at bounding box center [540, 218] width 73 height 8
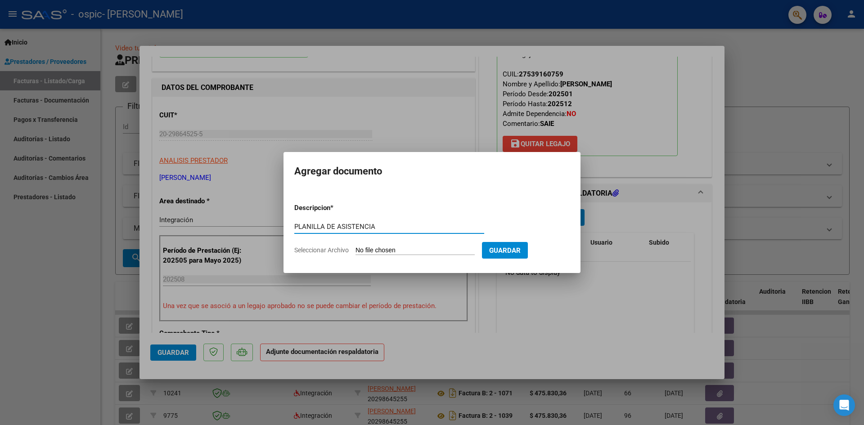
type input "PLANILLA DE ASISTENCIA"
click at [428, 248] on input "Seleccionar Archivo" at bounding box center [414, 250] width 119 height 9
type input "C:\fakepath\SAIE PLANILLA.pdf"
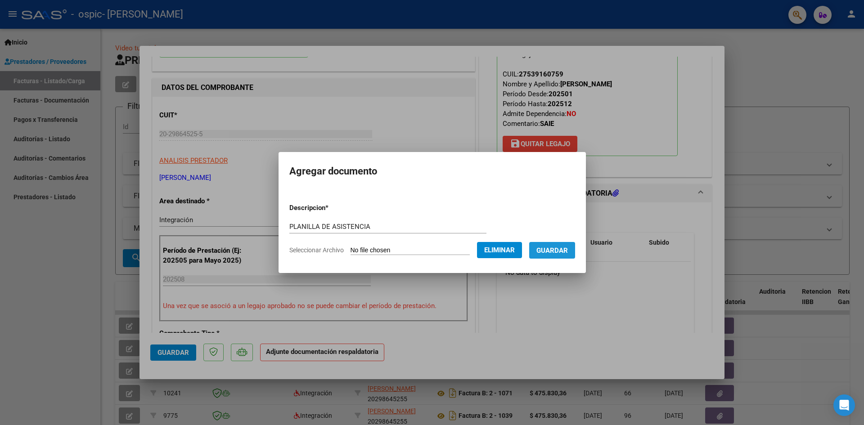
click at [564, 252] on span "Guardar" at bounding box center [551, 250] width 31 height 8
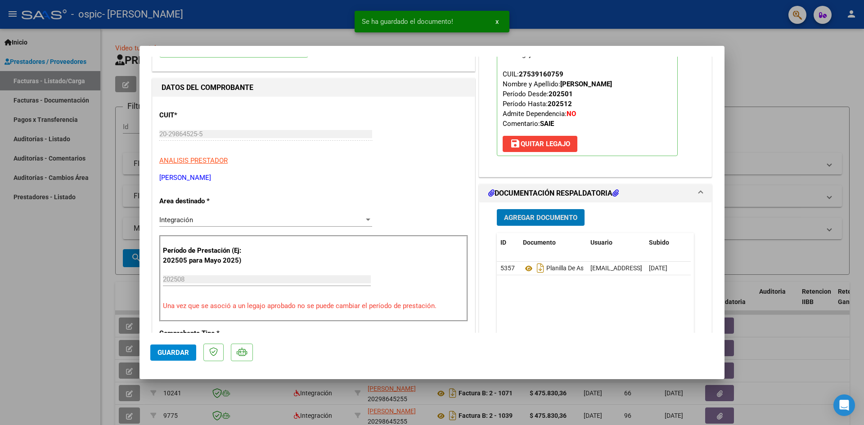
click at [802, 98] on div at bounding box center [432, 212] width 864 height 425
type input "$ 0,00"
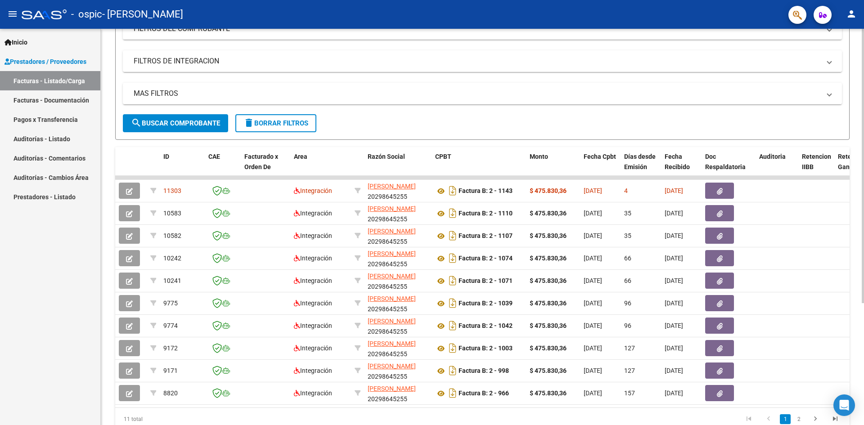
scroll to position [0, 0]
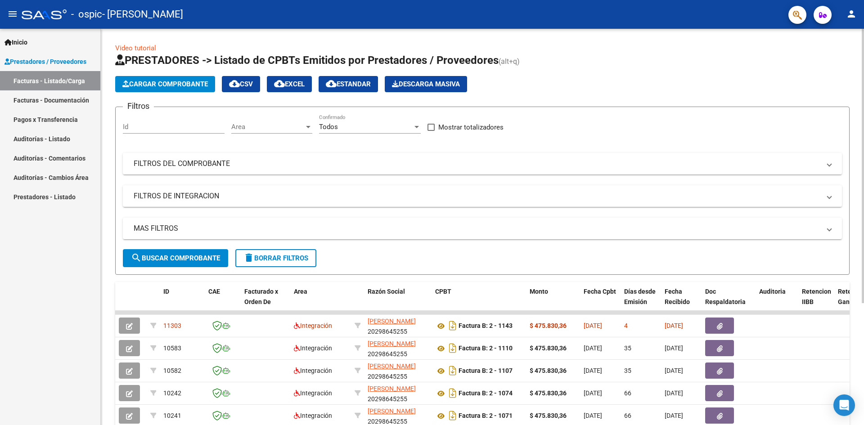
click at [183, 81] on span "Cargar Comprobante" at bounding box center [164, 84] width 85 height 8
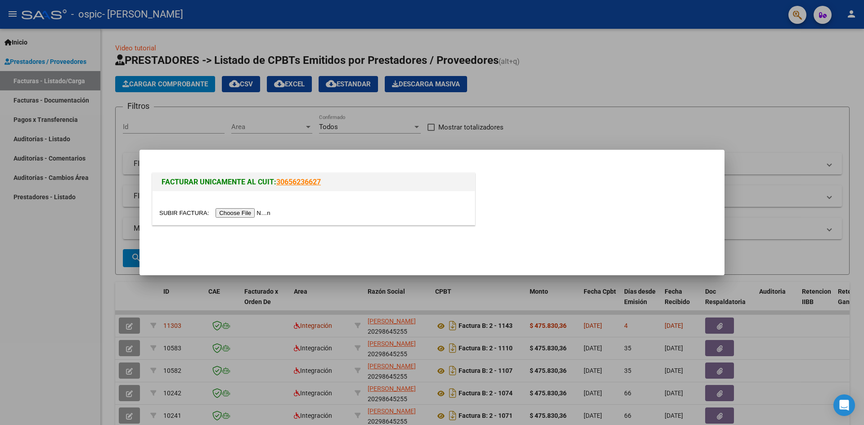
click at [270, 215] on input "file" at bounding box center [216, 212] width 114 height 9
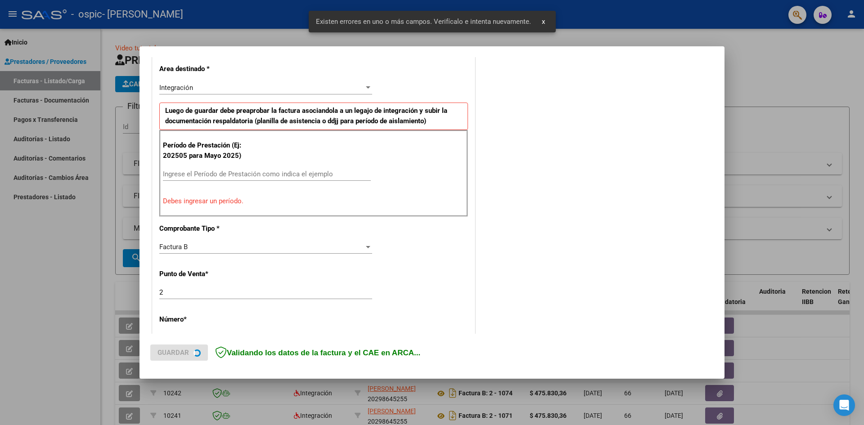
scroll to position [219, 0]
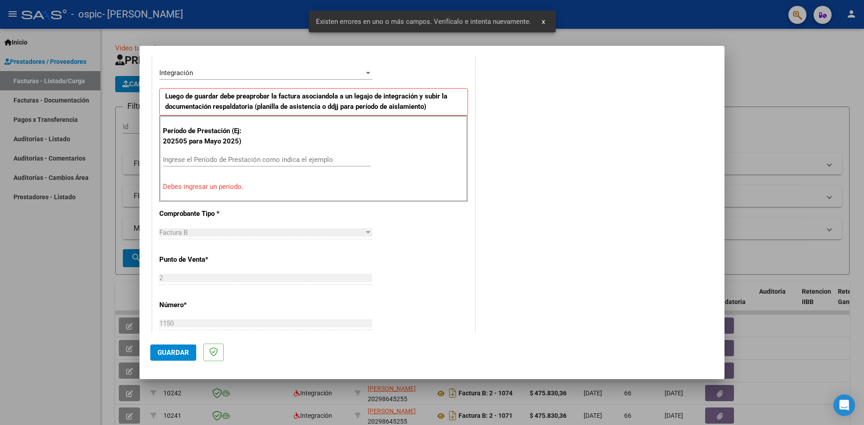
click at [264, 158] on input "Ingrese el Período de Prestación como indica el ejemplo" at bounding box center [267, 160] width 208 height 8
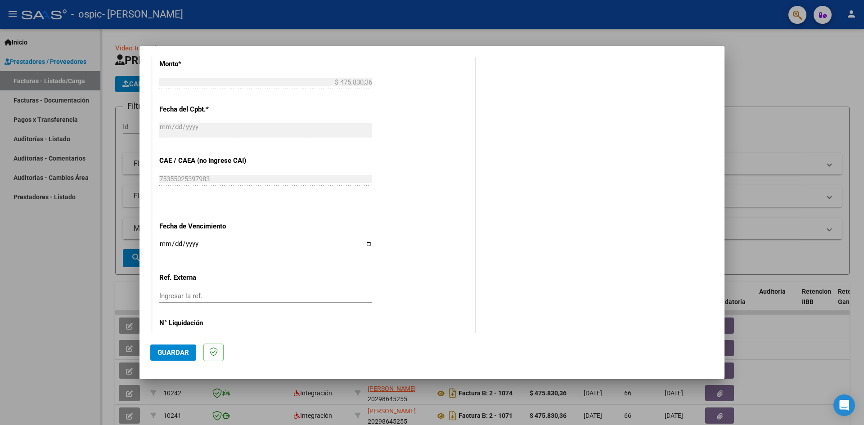
scroll to position [515, 0]
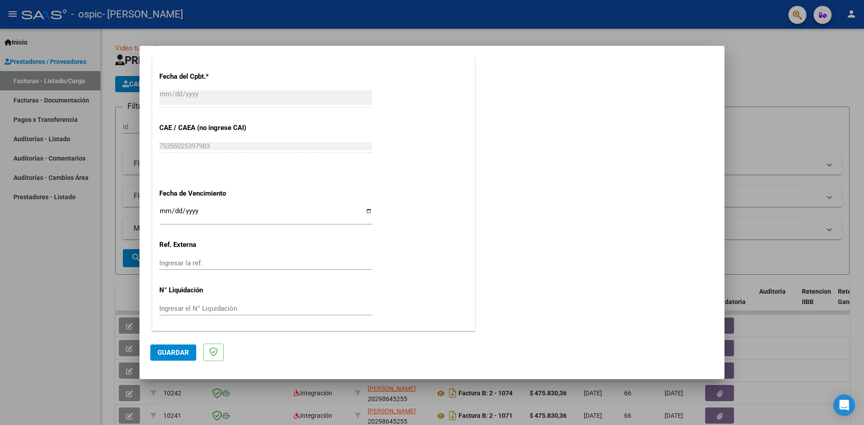
type input "202508"
click at [367, 209] on input "Ingresar la fecha" at bounding box center [265, 214] width 213 height 14
type input "[DATE]"
click at [175, 354] on span "Guardar" at bounding box center [172, 353] width 31 height 8
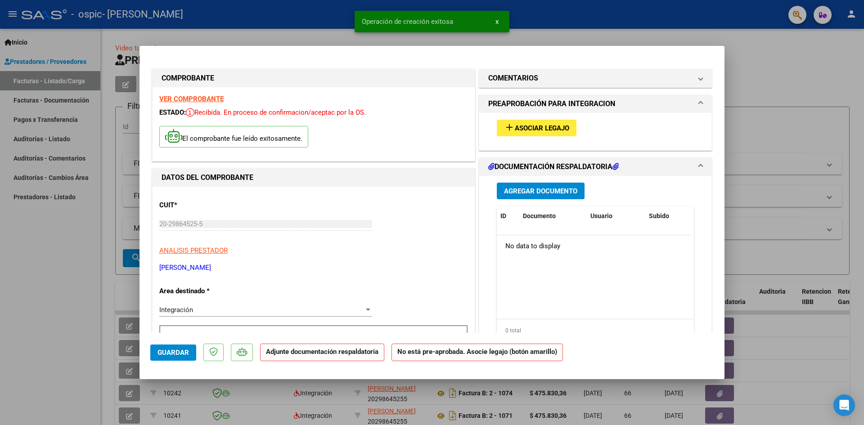
click at [515, 130] on span "Asociar Legajo" at bounding box center [542, 128] width 54 height 8
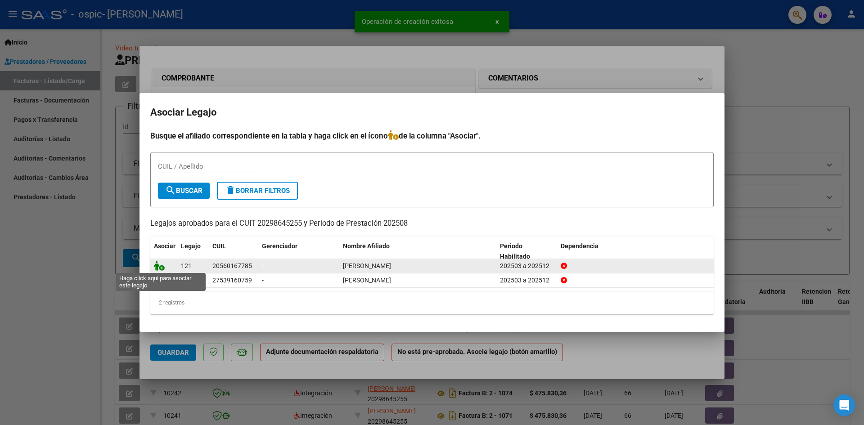
click at [161, 268] on icon at bounding box center [159, 266] width 11 height 10
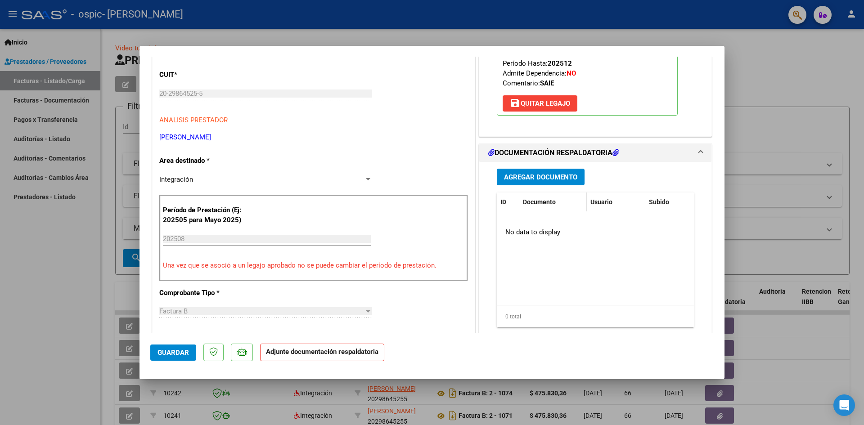
scroll to position [135, 0]
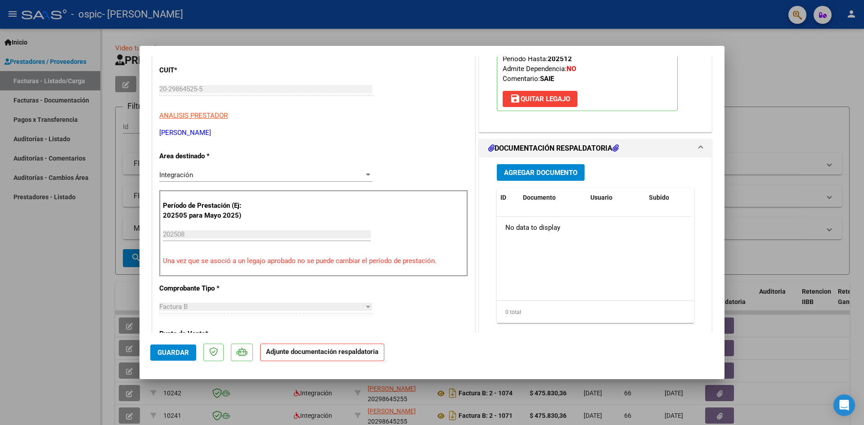
click at [557, 165] on button "Agregar Documento" at bounding box center [541, 172] width 88 height 17
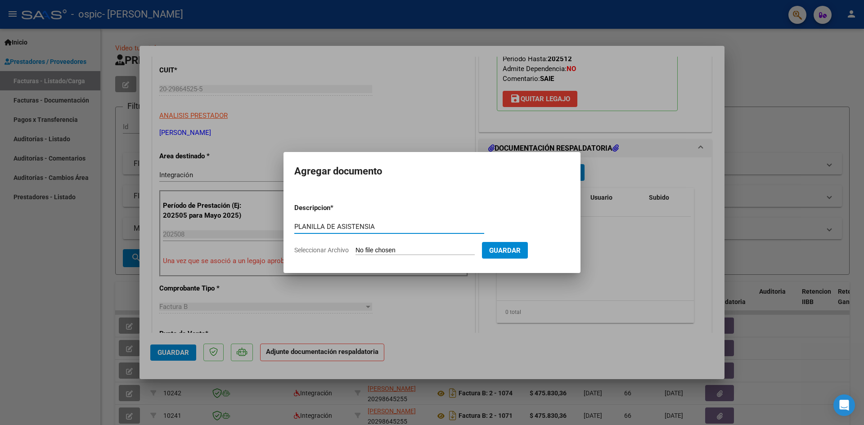
type input "PLANILLA DE ASISTENSIA"
click at [418, 249] on input "Seleccionar Archivo" at bounding box center [414, 250] width 119 height 9
type input "C:\fakepath\SAIE PLANILLA.pdf"
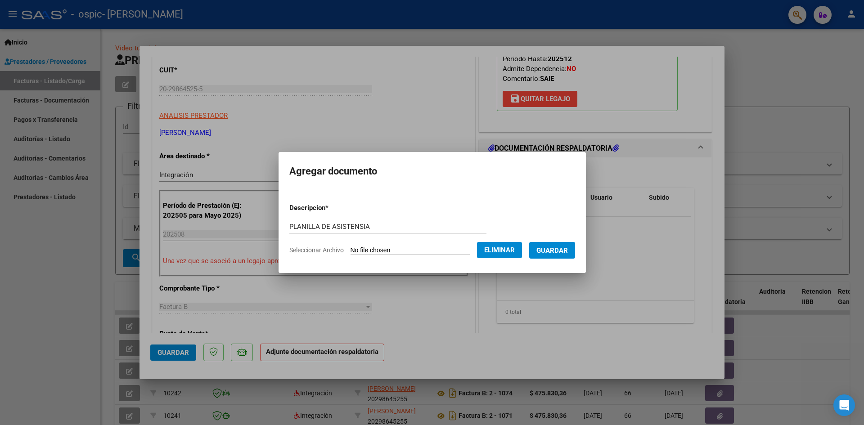
click at [555, 249] on span "Guardar" at bounding box center [551, 250] width 31 height 8
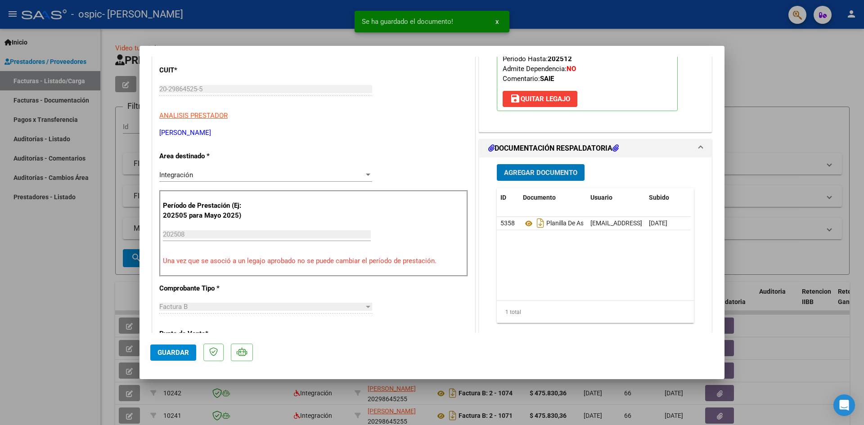
click at [756, 41] on div at bounding box center [432, 212] width 864 height 425
type input "$ 0,00"
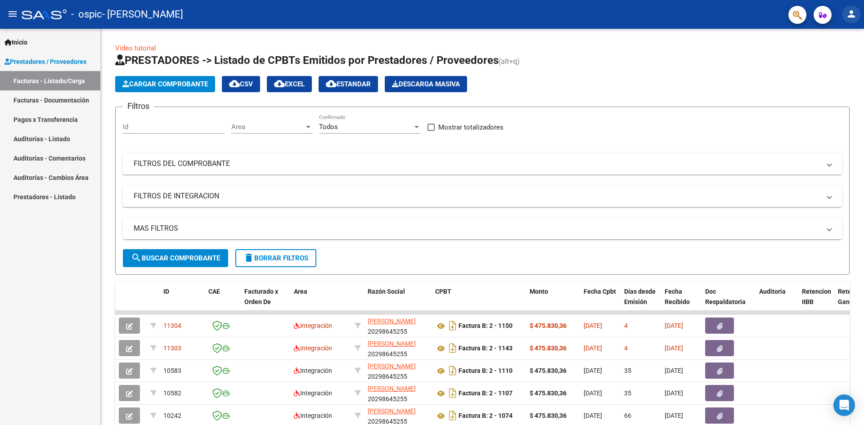
click at [855, 15] on mat-icon "person" at bounding box center [851, 14] width 11 height 11
click at [836, 56] on button "exit_to_app Salir" at bounding box center [832, 60] width 55 height 22
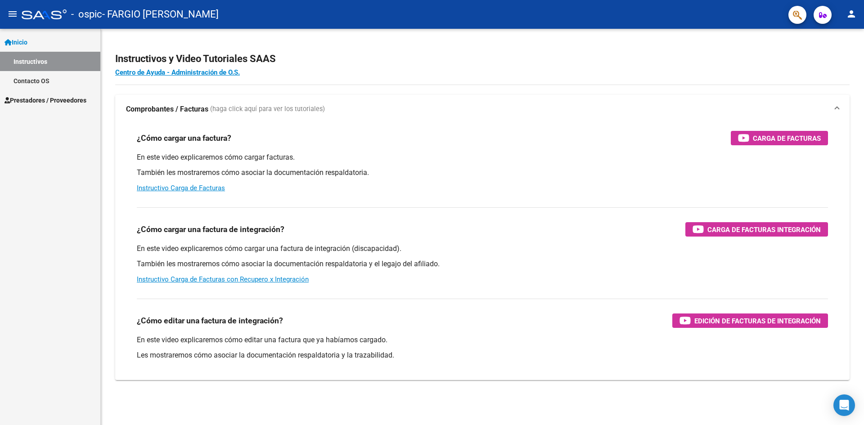
click at [64, 103] on span "Prestadores / Proveedores" at bounding box center [45, 100] width 82 height 10
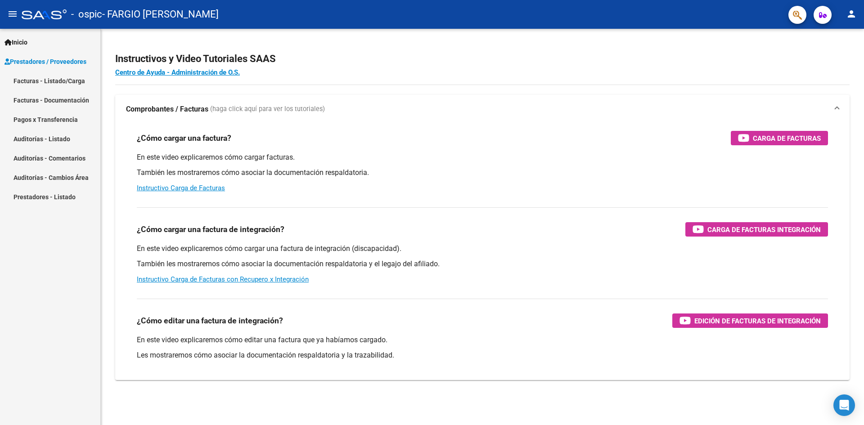
click at [77, 82] on link "Facturas - Listado/Carga" at bounding box center [50, 80] width 100 height 19
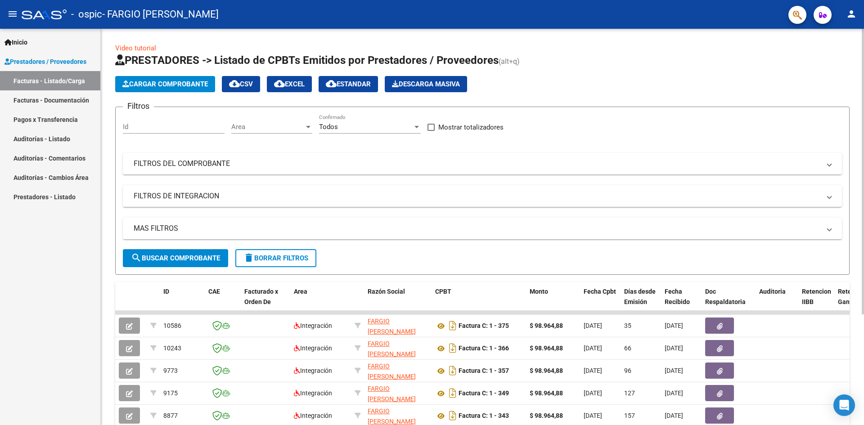
click at [193, 82] on span "Cargar Comprobante" at bounding box center [164, 84] width 85 height 8
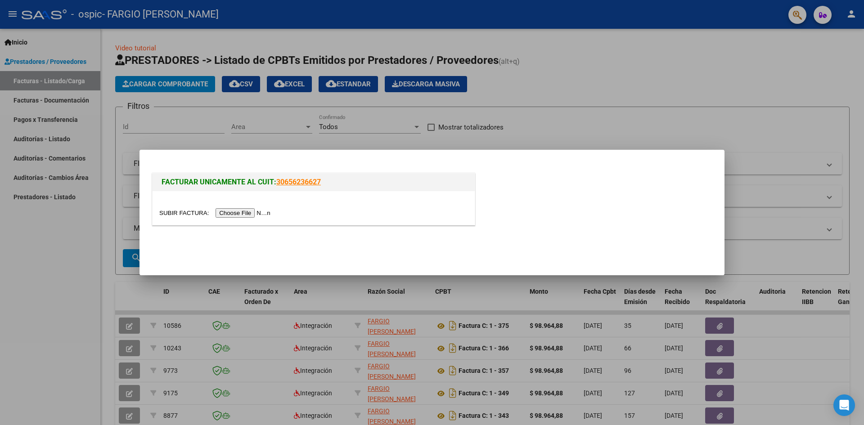
click at [244, 210] on input "file" at bounding box center [216, 212] width 114 height 9
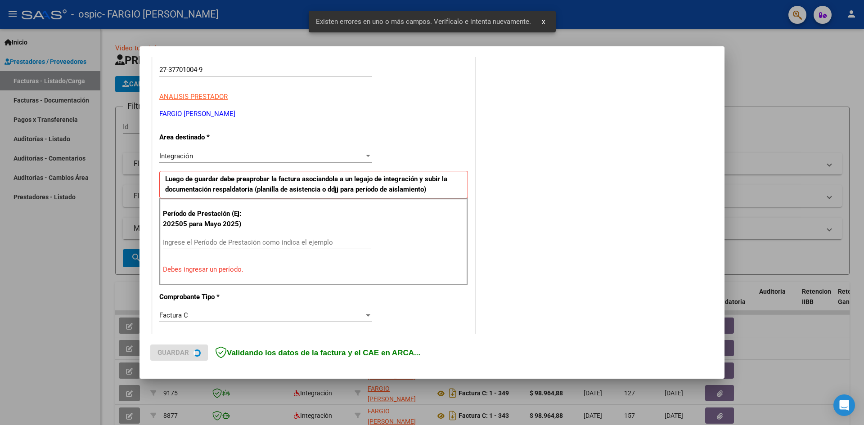
scroll to position [158, 0]
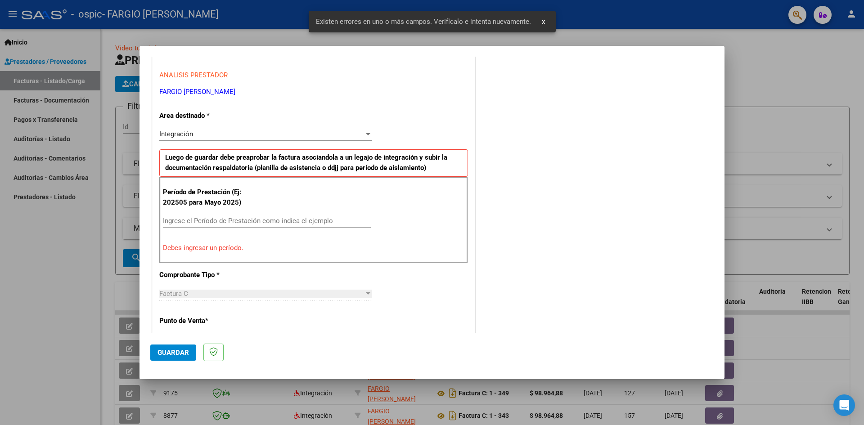
click at [243, 224] on input "Ingrese el Período de Prestación como indica el ejemplo" at bounding box center [267, 221] width 208 height 8
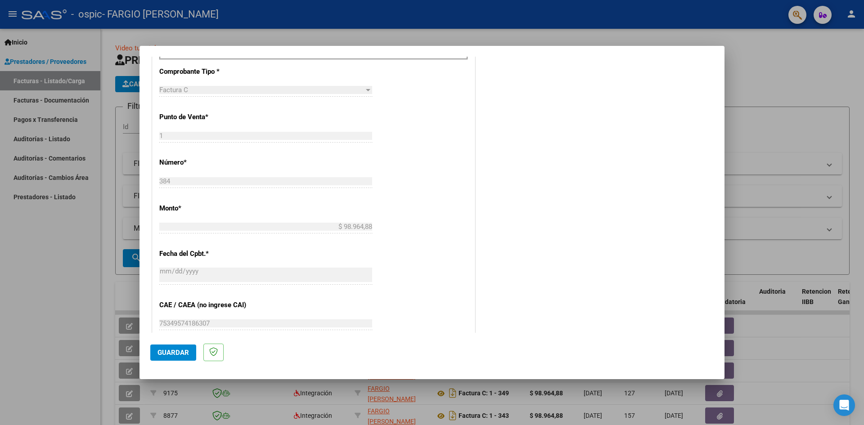
scroll to position [515, 0]
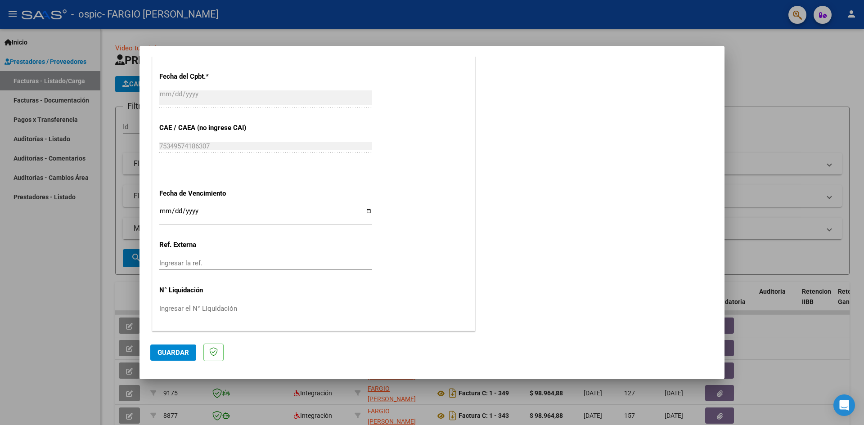
type input "202508"
click at [366, 209] on input "Ingresar la fecha" at bounding box center [265, 214] width 213 height 14
type input "2025-10-01"
click at [175, 352] on span "Guardar" at bounding box center [172, 353] width 31 height 8
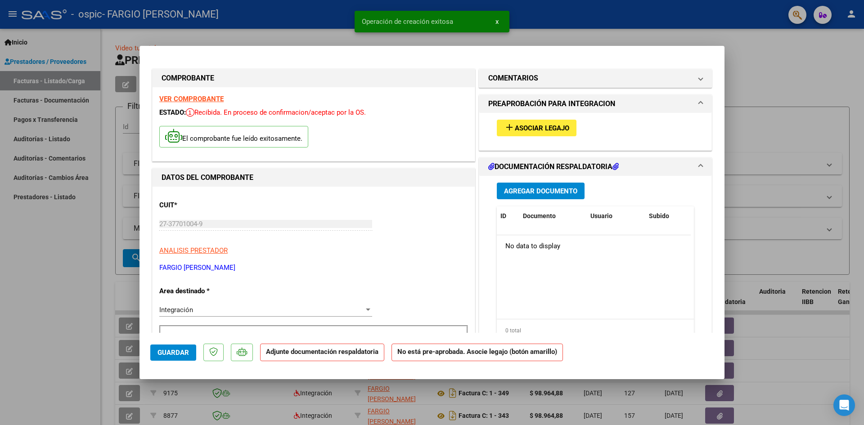
click at [553, 130] on span "Asociar Legajo" at bounding box center [542, 128] width 54 height 8
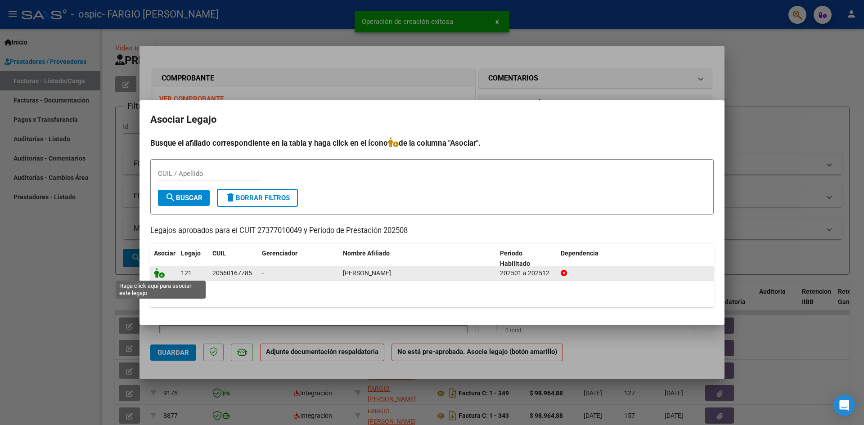
click at [160, 273] on icon at bounding box center [159, 273] width 11 height 10
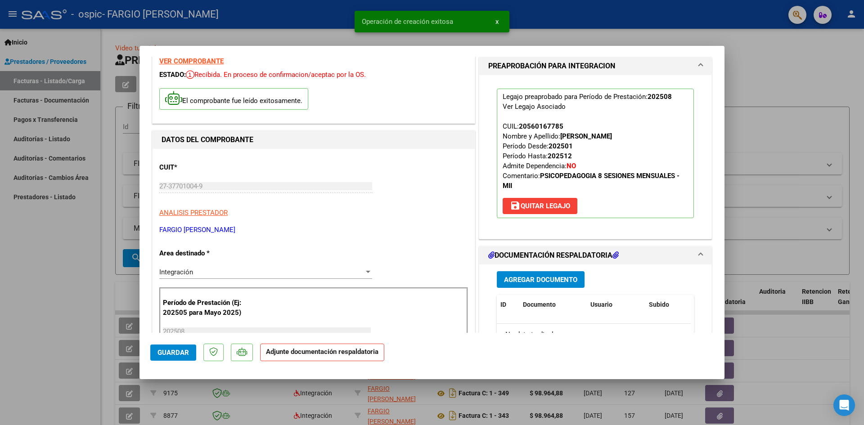
scroll to position [90, 0]
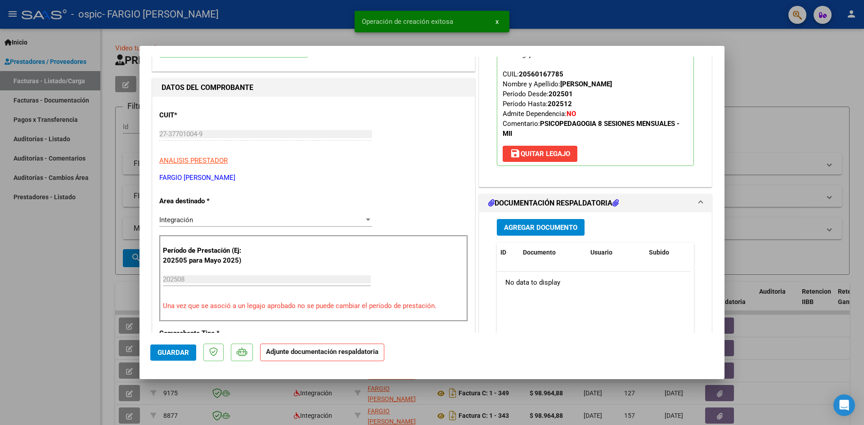
click at [549, 225] on span "Agregar Documento" at bounding box center [540, 228] width 73 height 8
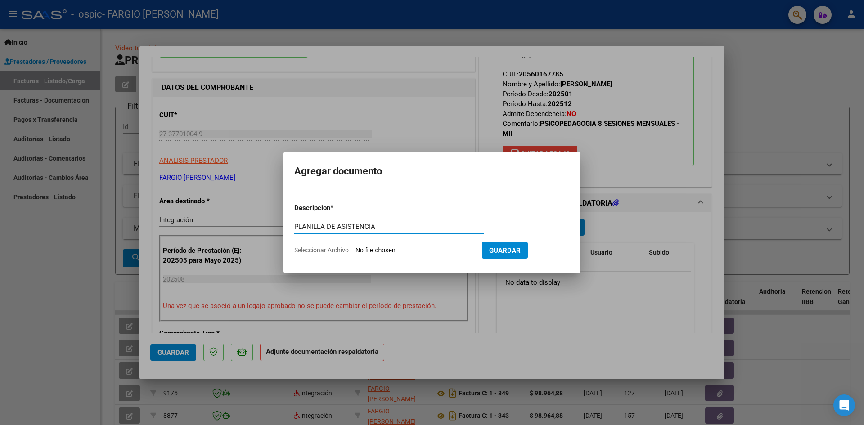
type input "PLANILLA DE ASISTENCIA"
click at [431, 249] on input "Seleccionar Archivo" at bounding box center [414, 250] width 119 height 9
type input "C:\fakepath\PSP PLANILLA.pdf"
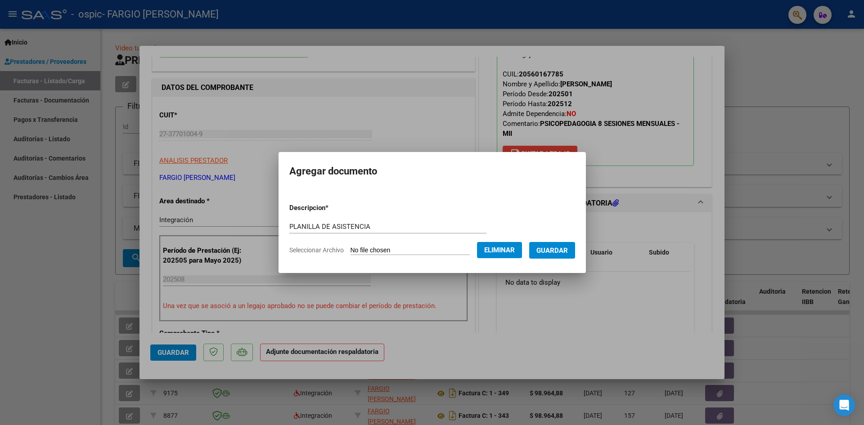
click at [568, 247] on span "Guardar" at bounding box center [551, 250] width 31 height 8
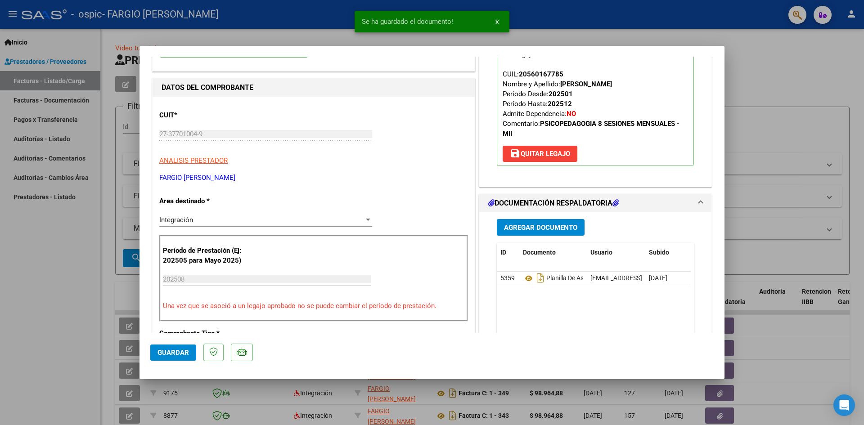
click at [778, 100] on div at bounding box center [432, 212] width 864 height 425
type input "$ 0,00"
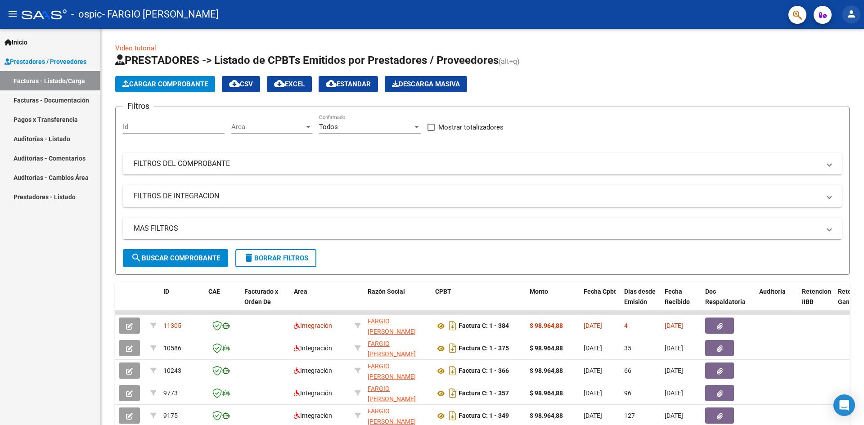
click at [855, 12] on mat-icon "person" at bounding box center [851, 14] width 11 height 11
click at [833, 56] on button "exit_to_app Salir" at bounding box center [832, 60] width 55 height 22
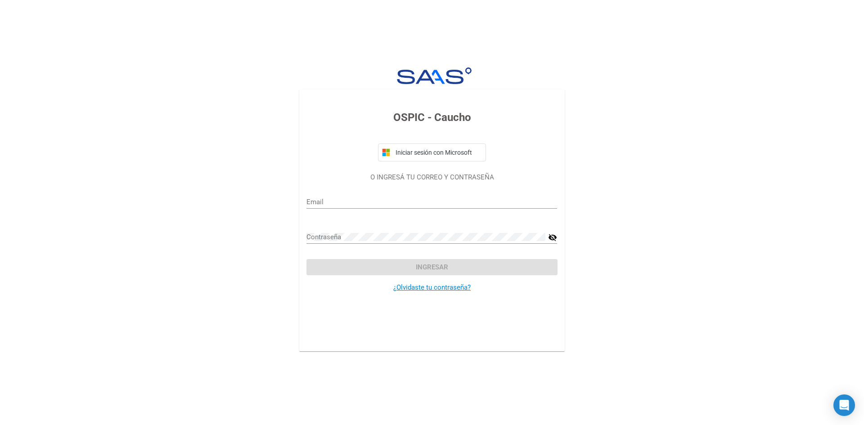
type input "eugenia.fargio@gmail.com"
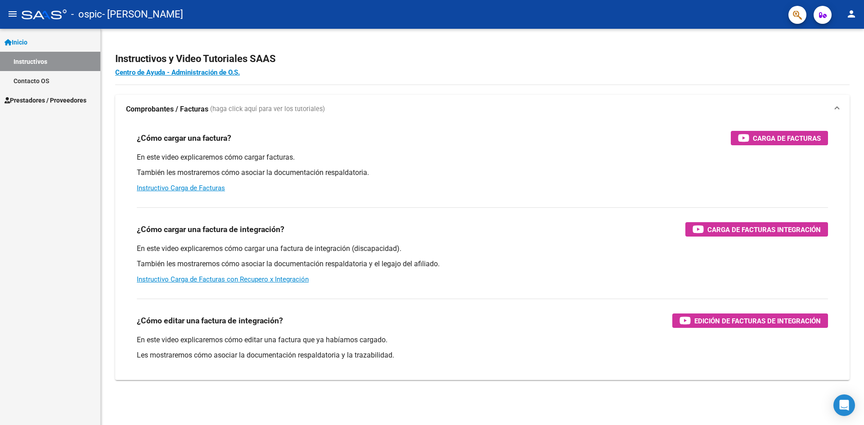
click at [54, 92] on link "Prestadores / Proveedores" at bounding box center [50, 99] width 100 height 19
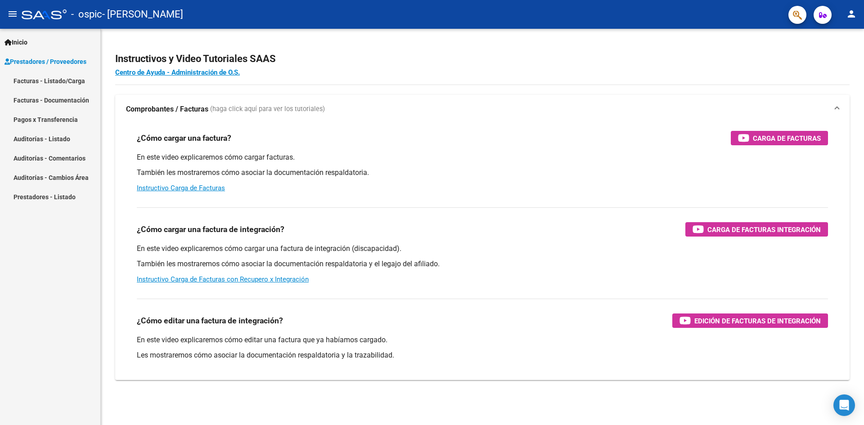
click at [65, 81] on link "Facturas - Listado/Carga" at bounding box center [50, 80] width 100 height 19
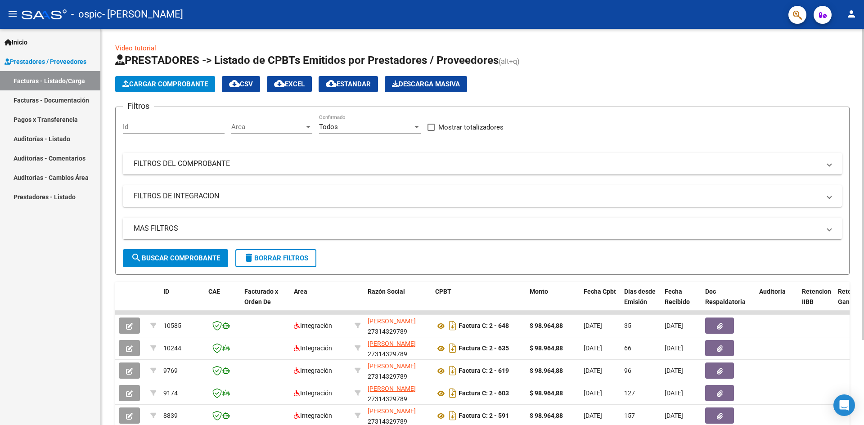
click at [184, 87] on span "Cargar Comprobante" at bounding box center [164, 84] width 85 height 8
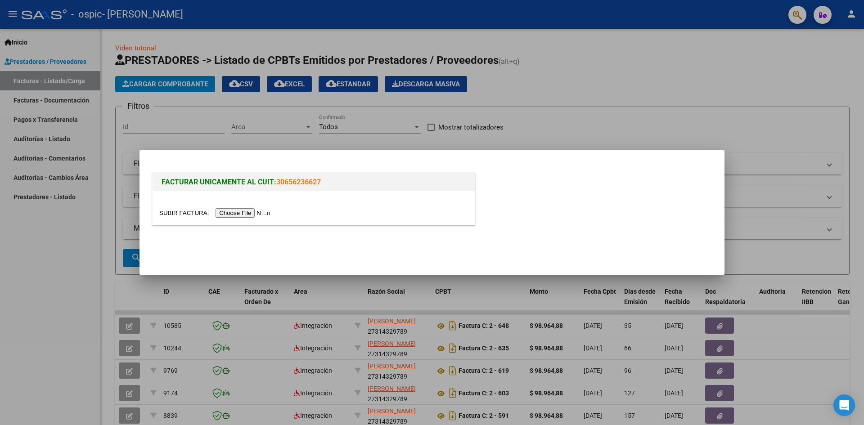
click at [264, 209] on input "file" at bounding box center [216, 212] width 114 height 9
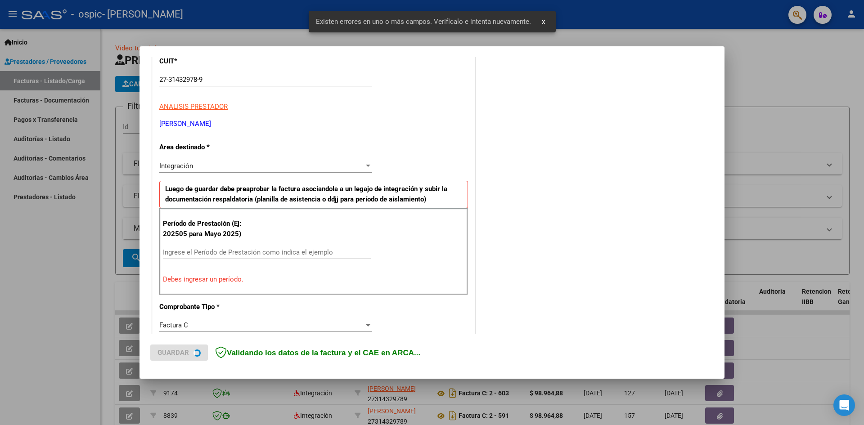
scroll to position [158, 0]
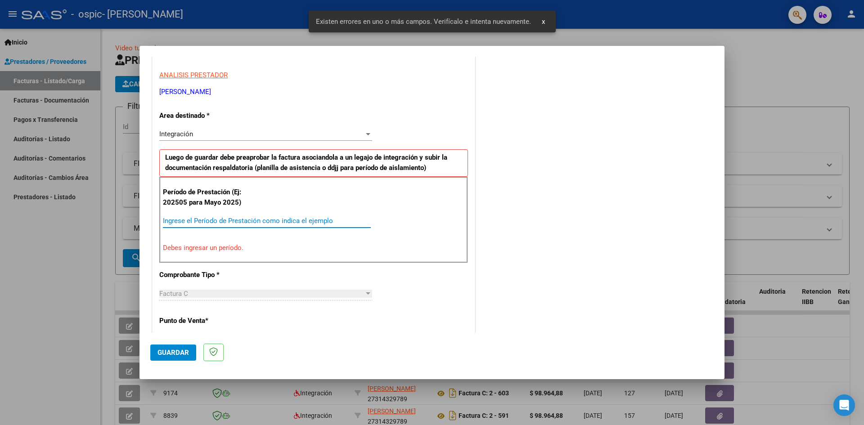
click at [263, 220] on input "Ingrese el Período de Prestación como indica el ejemplo" at bounding box center [267, 221] width 208 height 8
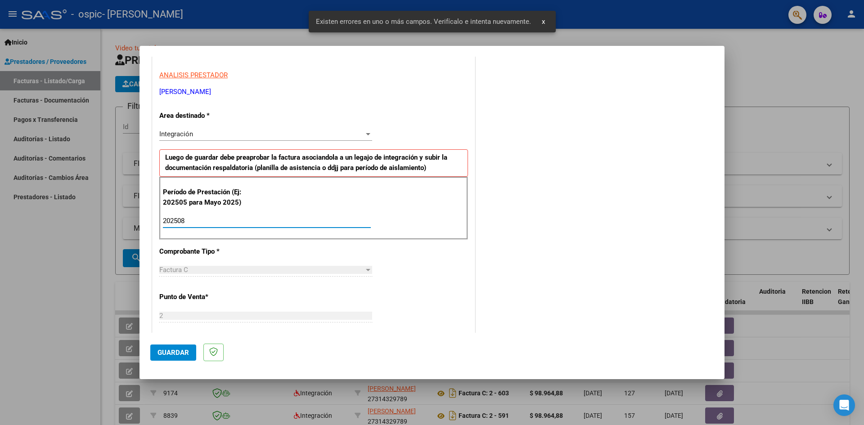
type input "202508"
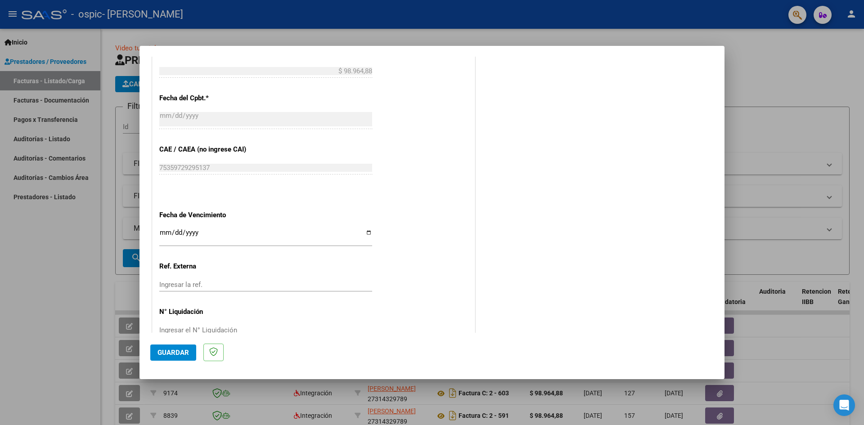
scroll to position [515, 0]
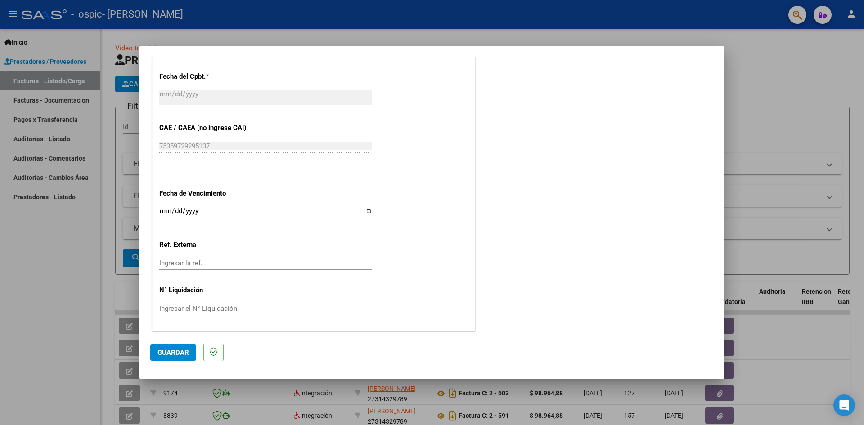
click at [364, 210] on input "Ingresar la fecha" at bounding box center [265, 214] width 213 height 14
type input "[DATE]"
click at [170, 351] on span "Guardar" at bounding box center [172, 353] width 31 height 8
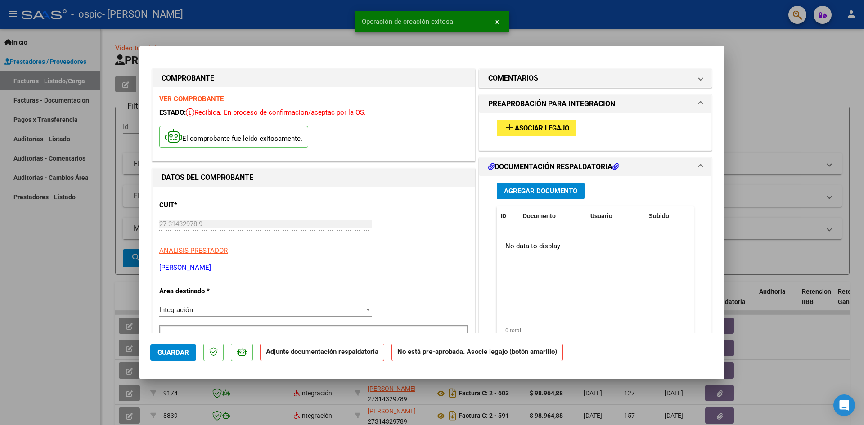
click at [538, 130] on span "Asociar Legajo" at bounding box center [542, 128] width 54 height 8
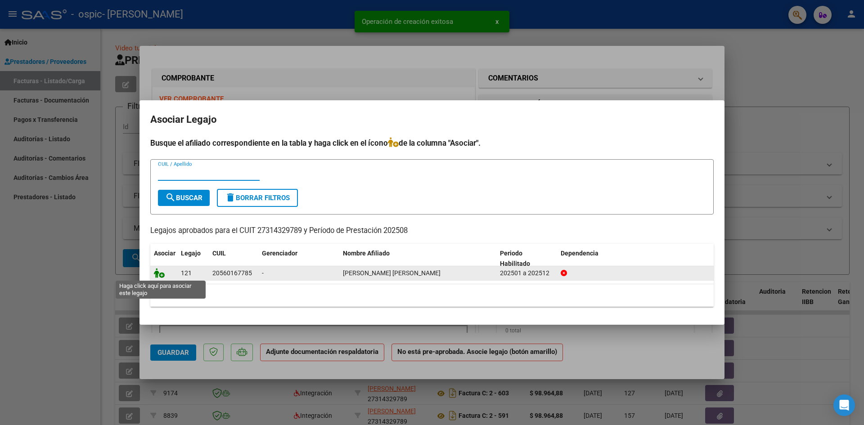
click at [155, 271] on icon at bounding box center [159, 273] width 11 height 10
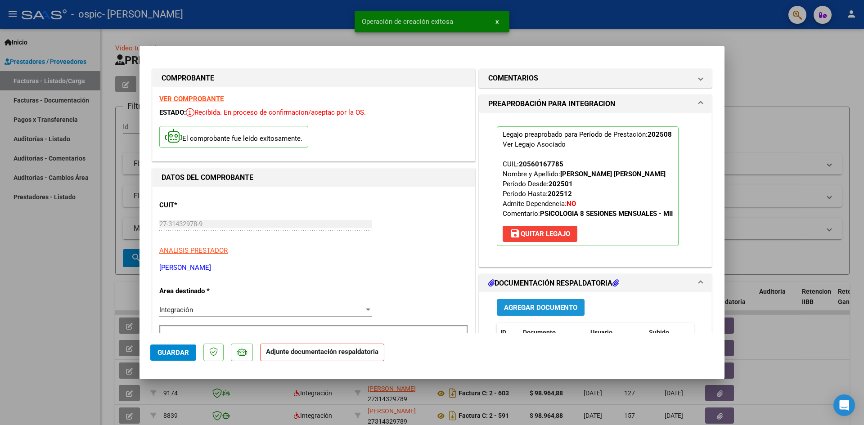
click at [514, 309] on span "Agregar Documento" at bounding box center [540, 308] width 73 height 8
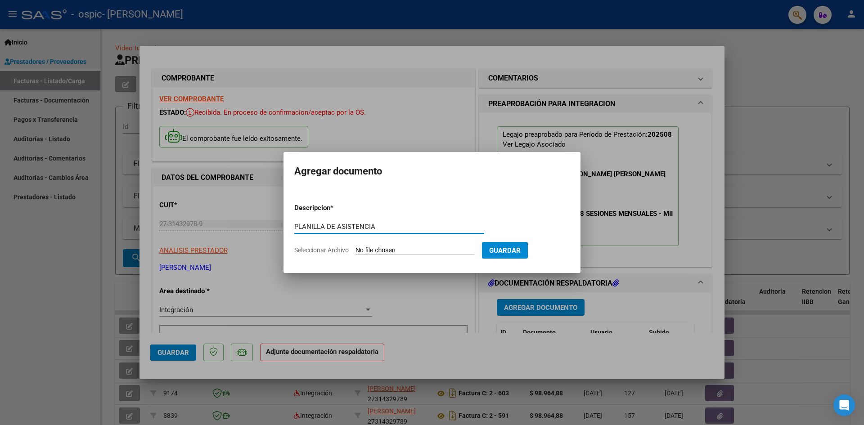
type input "PLANILLA DE ASISTENCIA"
click at [426, 250] on input "Seleccionar Archivo" at bounding box center [414, 250] width 119 height 9
type input "C:\fakepath\PS PLANILLA.pdf"
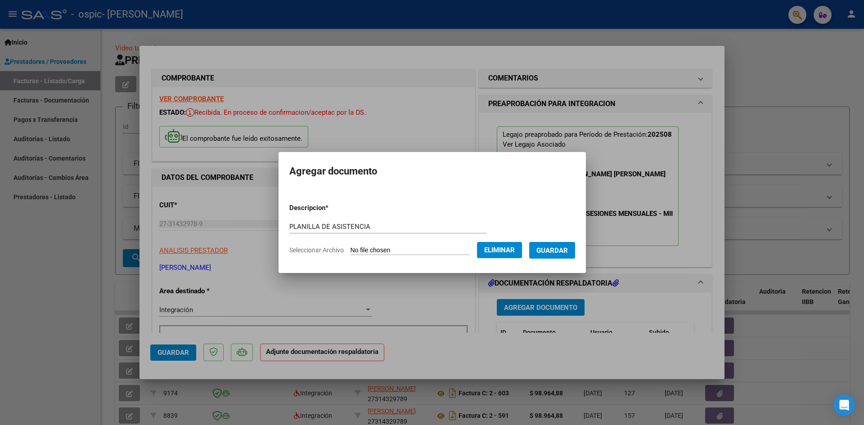
click at [568, 253] on span "Guardar" at bounding box center [551, 250] width 31 height 8
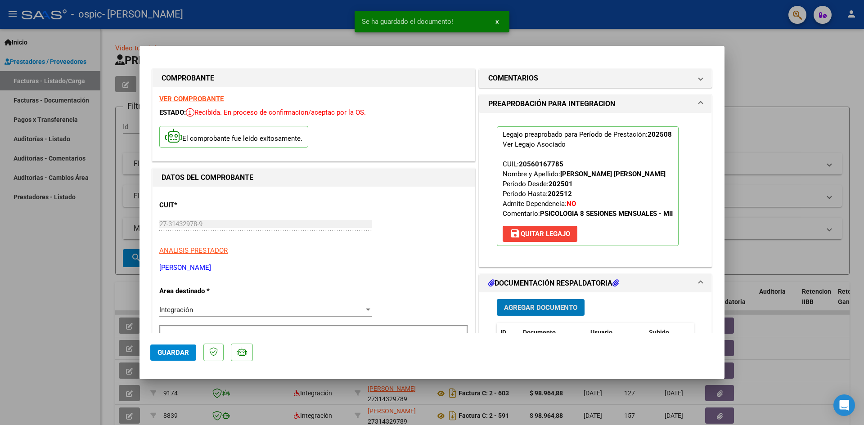
click at [829, 47] on div at bounding box center [432, 212] width 864 height 425
type input "$ 0,00"
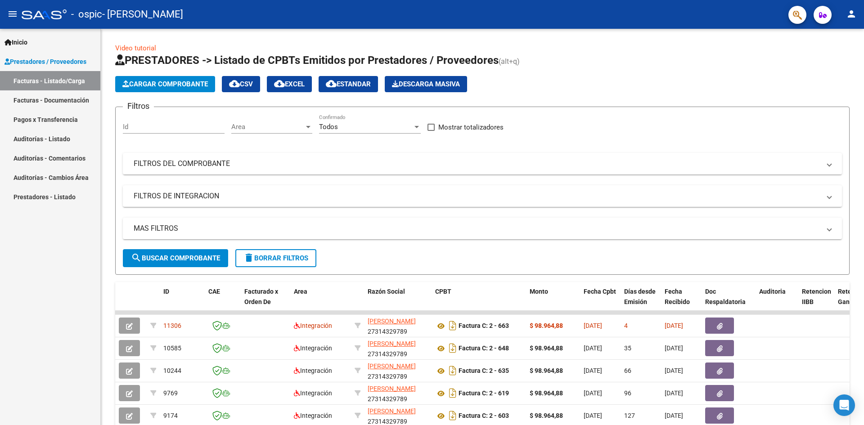
click at [845, 15] on button "person" at bounding box center [851, 14] width 18 height 18
click at [831, 54] on button "exit_to_app Salir" at bounding box center [832, 60] width 55 height 22
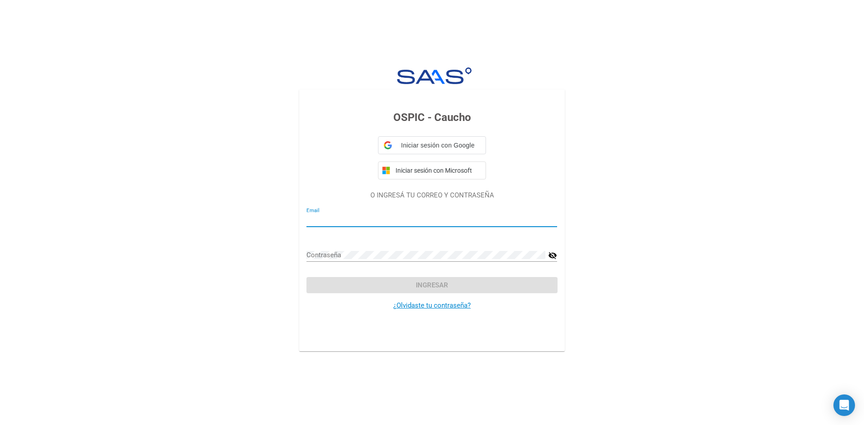
type input "[PERSON_NAME][EMAIL_ADDRESS][DOMAIN_NAME]"
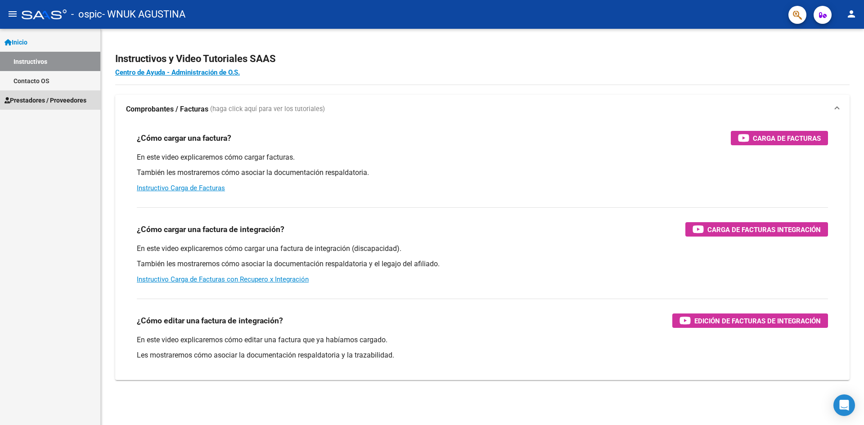
click at [58, 96] on span "Prestadores / Proveedores" at bounding box center [45, 100] width 82 height 10
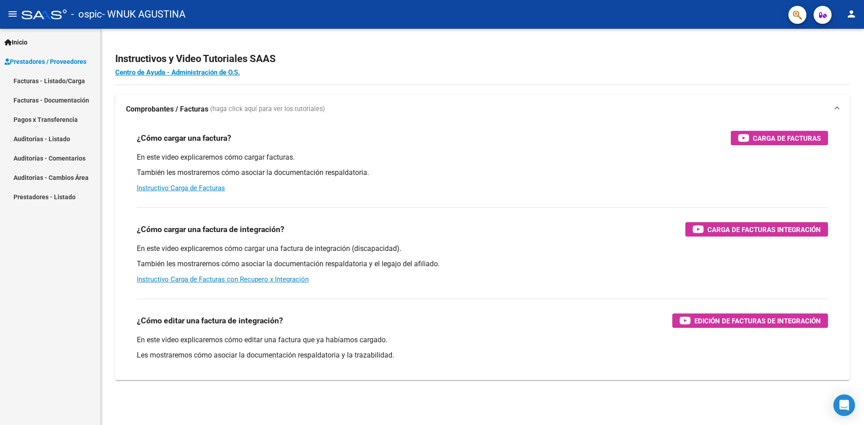
click at [72, 81] on link "Facturas - Listado/Carga" at bounding box center [50, 80] width 100 height 19
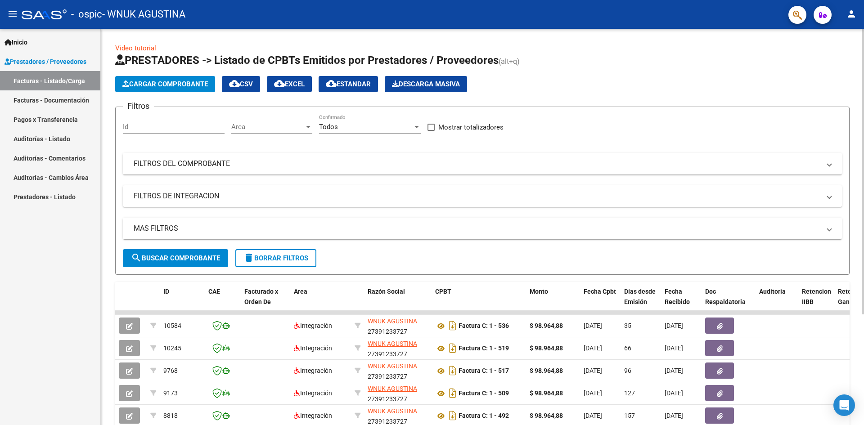
click at [154, 81] on span "Cargar Comprobante" at bounding box center [164, 84] width 85 height 8
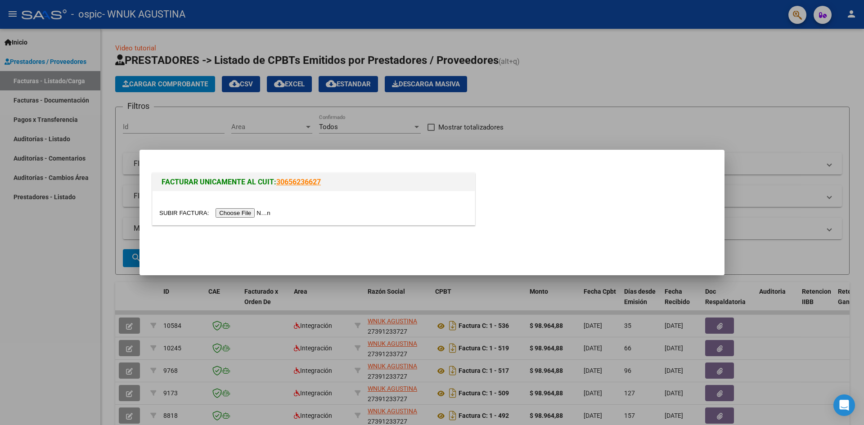
click at [238, 214] on input "file" at bounding box center [216, 212] width 114 height 9
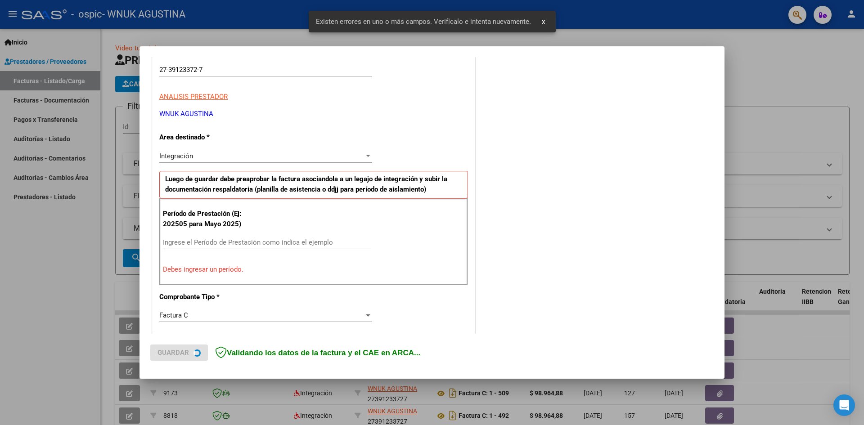
scroll to position [158, 0]
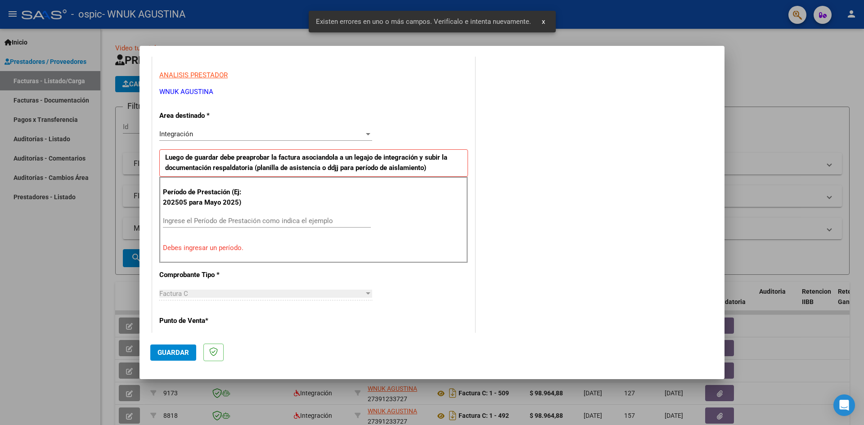
click at [246, 138] on div "Integración" at bounding box center [261, 134] width 205 height 8
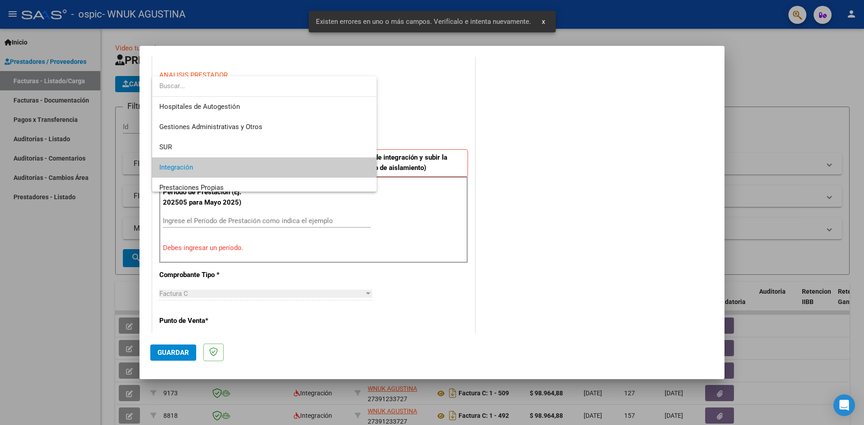
scroll to position [34, 0]
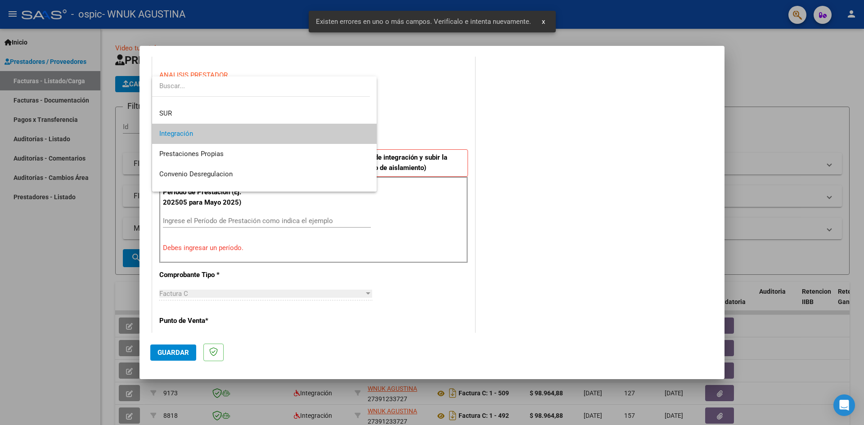
click at [246, 138] on span "Integración" at bounding box center [264, 134] width 210 height 20
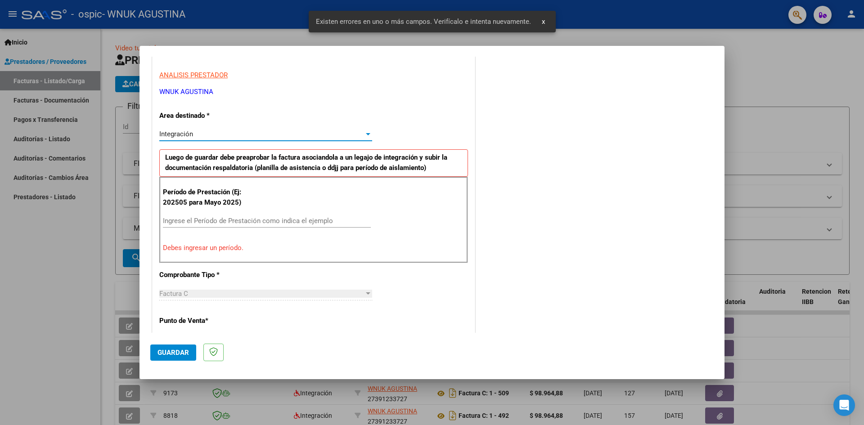
click at [231, 220] on input "Ingrese el Período de Prestación como indica el ejemplo" at bounding box center [267, 221] width 208 height 8
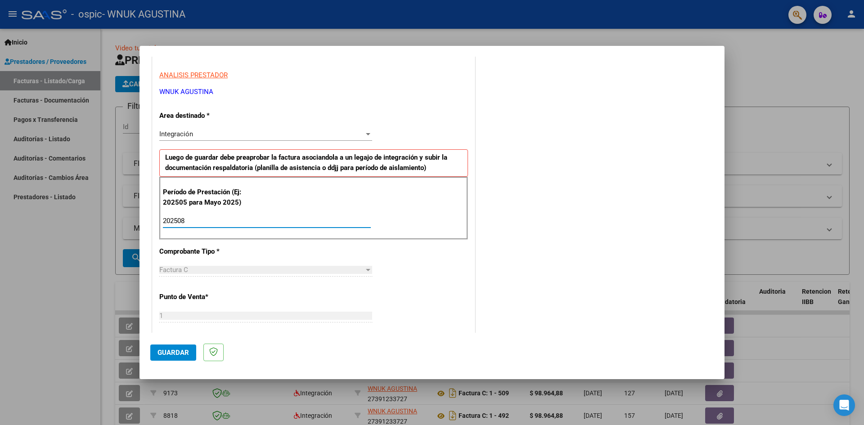
type input "202508"
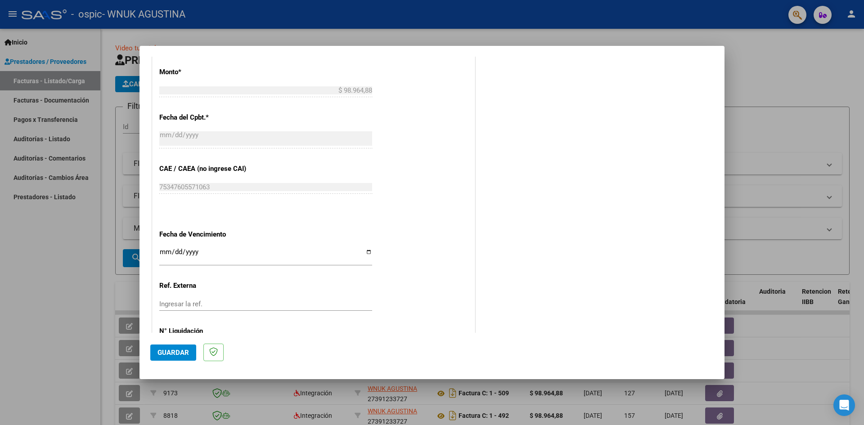
scroll to position [515, 0]
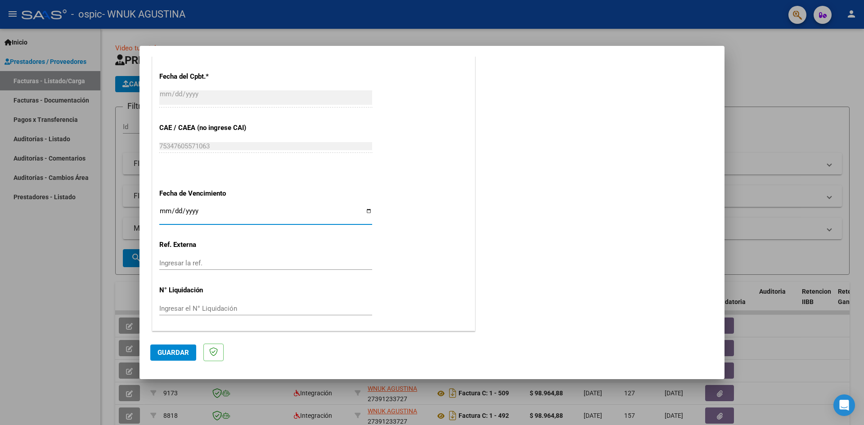
click at [368, 215] on input "Ingresar la fecha" at bounding box center [265, 214] width 213 height 14
click at [366, 210] on input "Ingresar la fecha" at bounding box center [265, 214] width 213 height 14
type input "[DATE]"
click at [167, 358] on button "Guardar" at bounding box center [173, 353] width 46 height 16
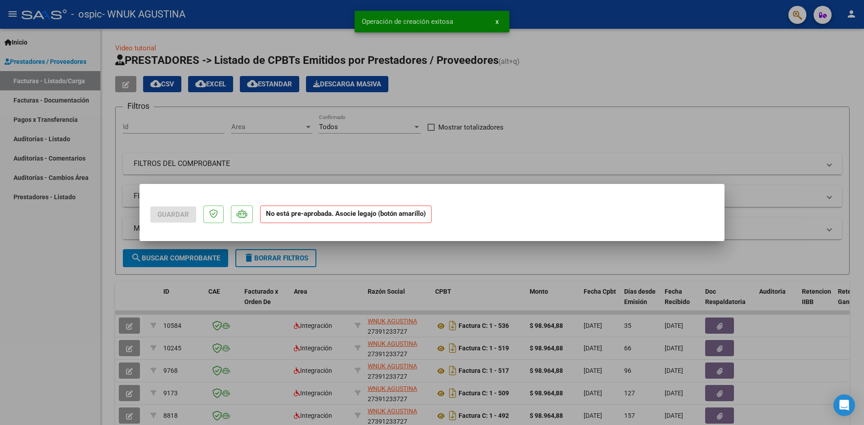
scroll to position [0, 0]
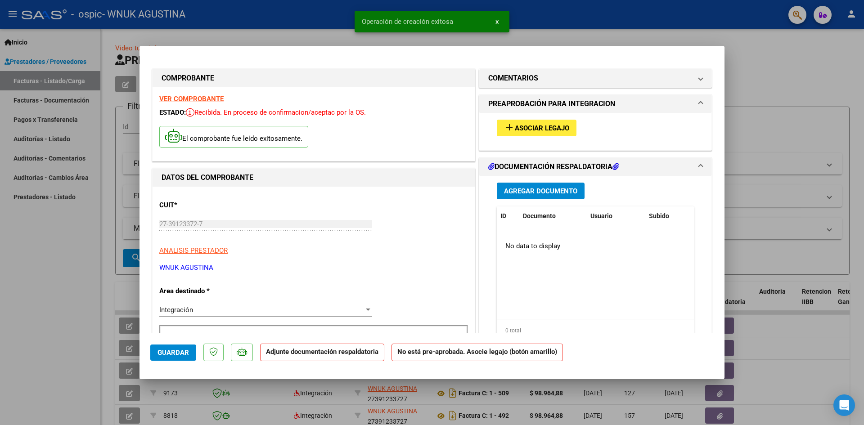
click at [534, 119] on div "add Asociar Legajo" at bounding box center [595, 128] width 210 height 30
click at [533, 125] on span "Asociar Legajo" at bounding box center [542, 128] width 54 height 8
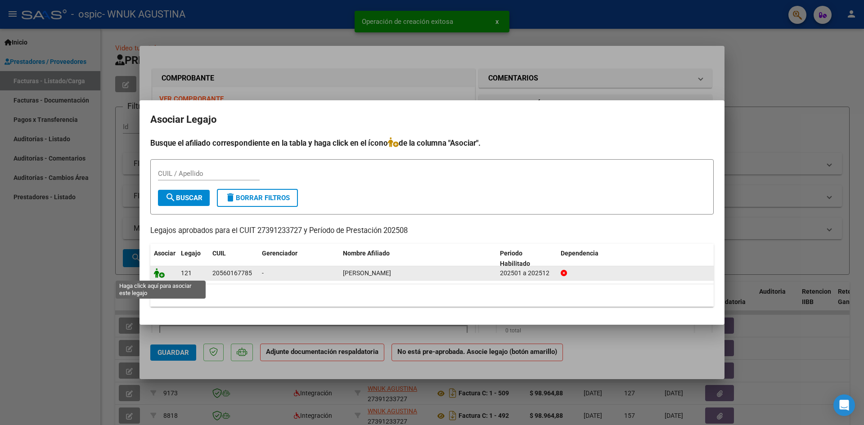
click at [159, 273] on icon at bounding box center [159, 273] width 11 height 10
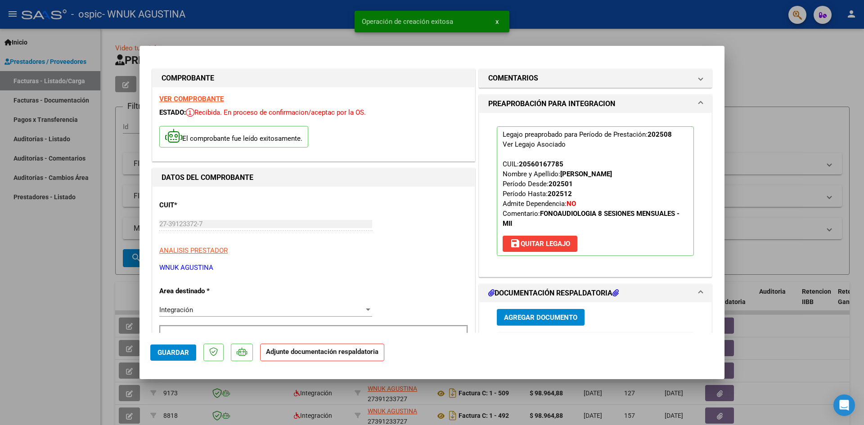
click at [535, 312] on button "Agregar Documento" at bounding box center [541, 317] width 88 height 17
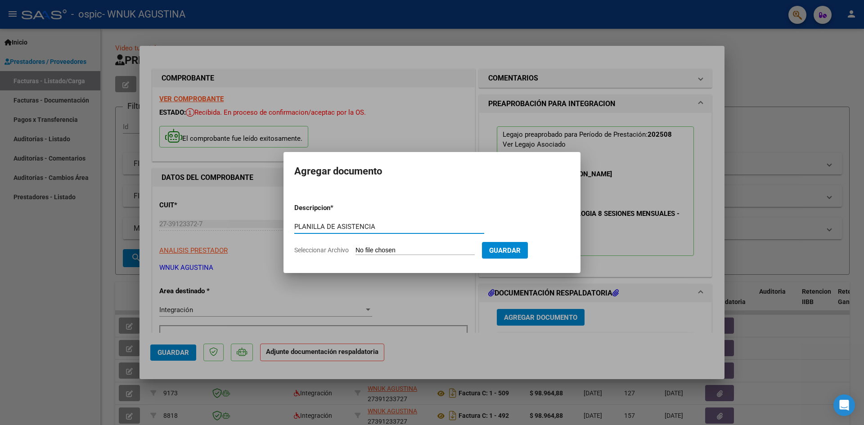
type input "PLANILLA DE ASISTENCIA"
click at [430, 251] on input "Seleccionar Archivo" at bounding box center [414, 250] width 119 height 9
type input "C:\fakepath\FONO PLANILLA.pdf"
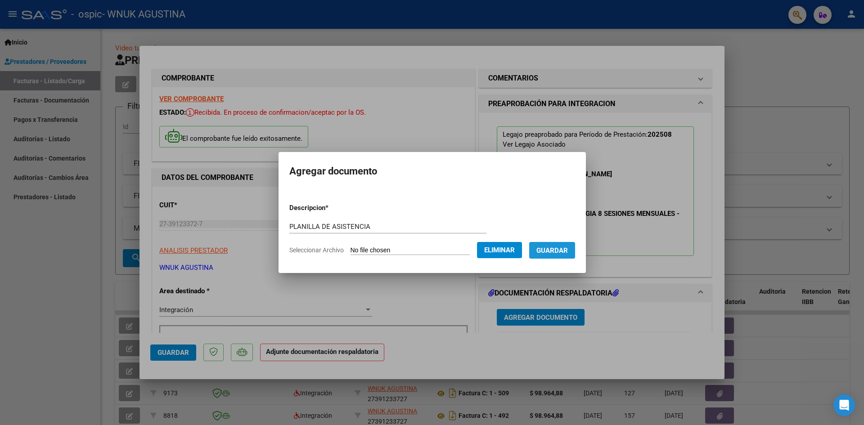
click at [567, 251] on span "Guardar" at bounding box center [551, 250] width 31 height 8
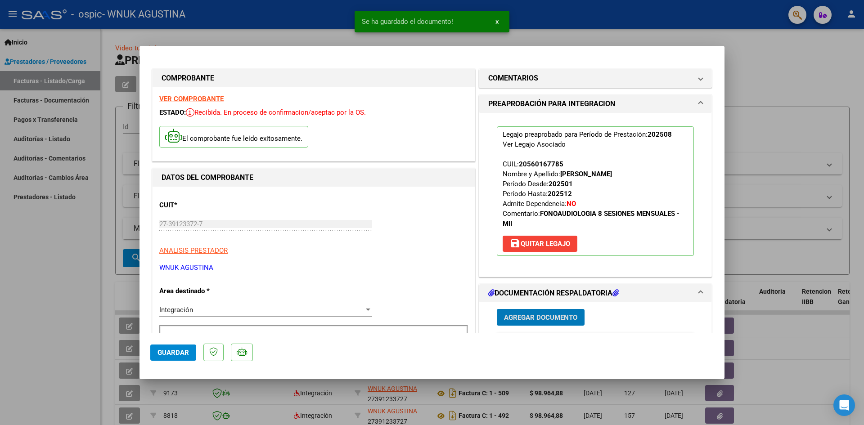
click at [778, 78] on div at bounding box center [432, 212] width 864 height 425
type input "$ 0,00"
